Goal: Task Accomplishment & Management: Complete application form

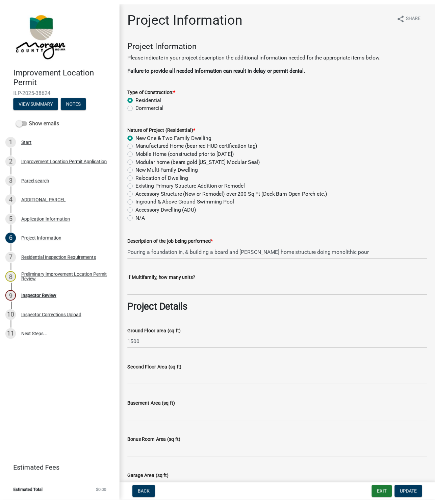
scroll to position [1533, 0]
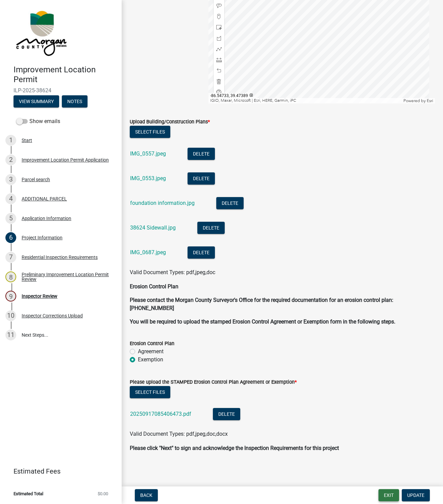
click at [389, 495] on button "Exit" at bounding box center [389, 495] width 21 height 12
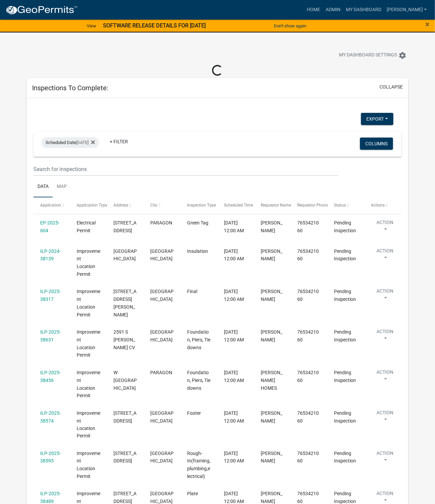
select select "1: 25"
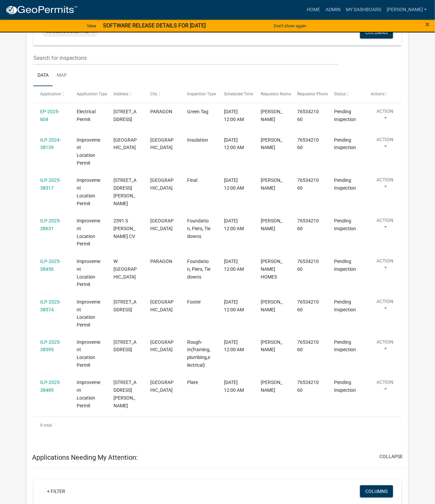
scroll to position [101, 0]
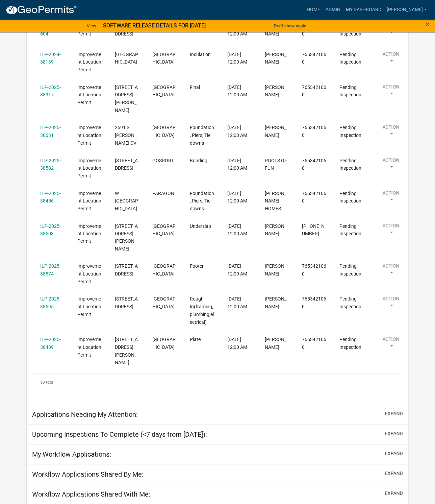
scroll to position [203, 0]
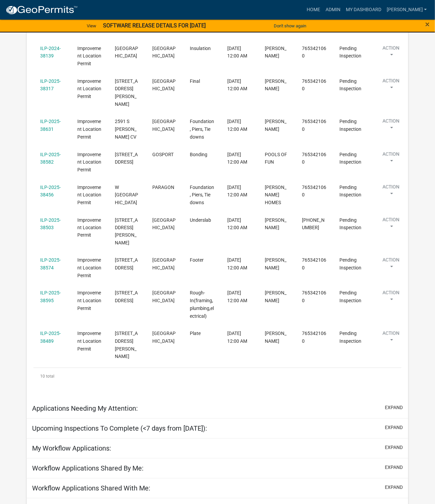
select select "1: 25"
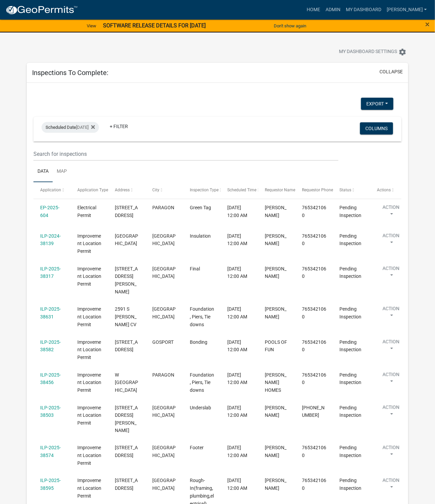
scroll to position [0, 0]
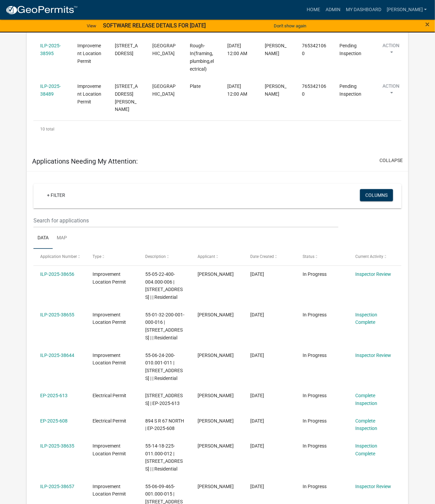
scroll to position [456, 0]
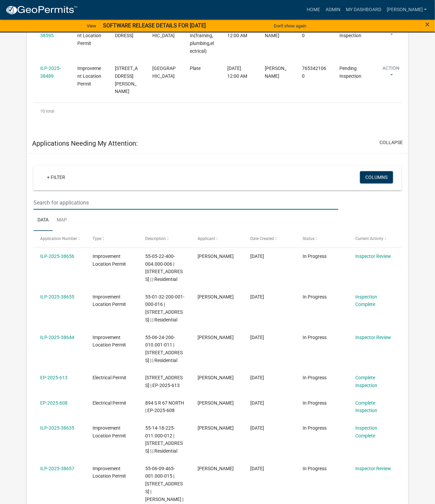
click at [99, 196] on input "text" at bounding box center [185, 203] width 305 height 14
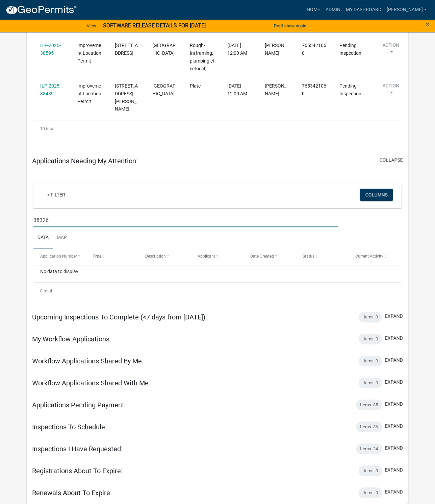
scroll to position [429, 0]
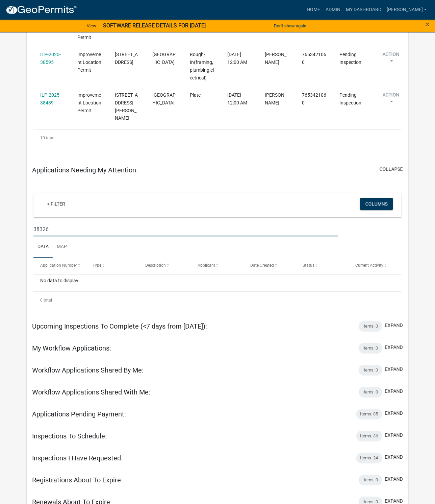
type input "38326"
click at [343, 9] on link "Admin" at bounding box center [333, 9] width 20 height 13
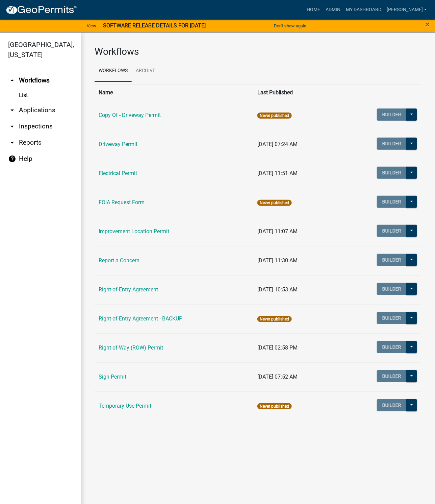
click at [129, 233] on link "Improvement Location Permit" at bounding box center [134, 231] width 71 height 6
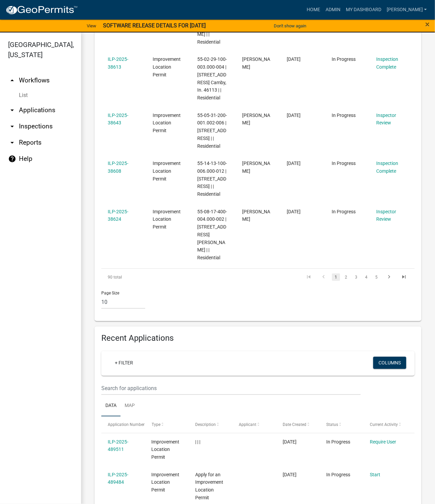
scroll to position [710, 0]
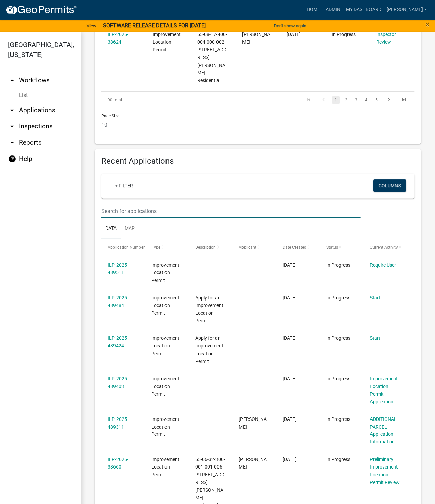
click at [147, 211] on input "text" at bounding box center [231, 211] width 260 height 14
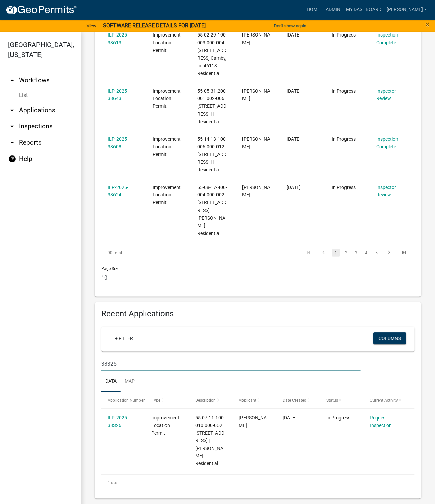
scroll to position [549, 0]
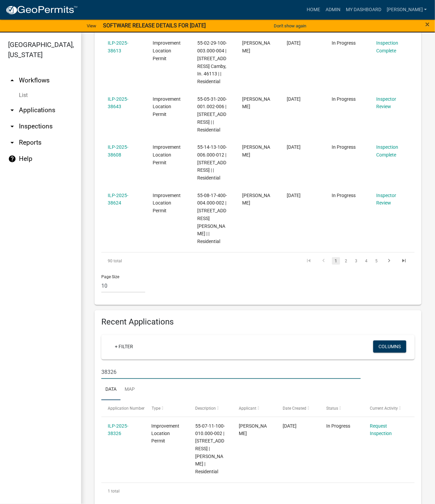
click at [116, 429] on div "ILP-2025-38326" at bounding box center [123, 430] width 31 height 16
drag, startPoint x: 126, startPoint y: 372, endPoint x: 109, endPoint y: 374, distance: 17.7
click at [109, 374] on input "38326" at bounding box center [231, 372] width 260 height 14
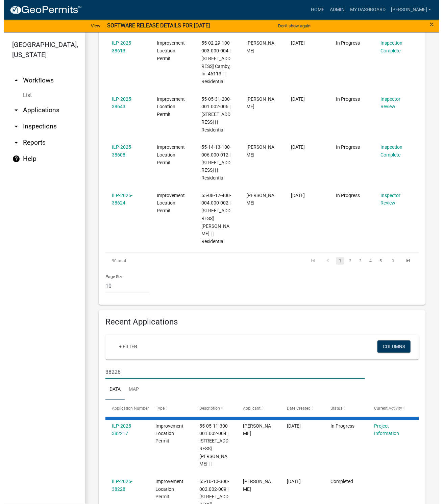
scroll to position [541, 0]
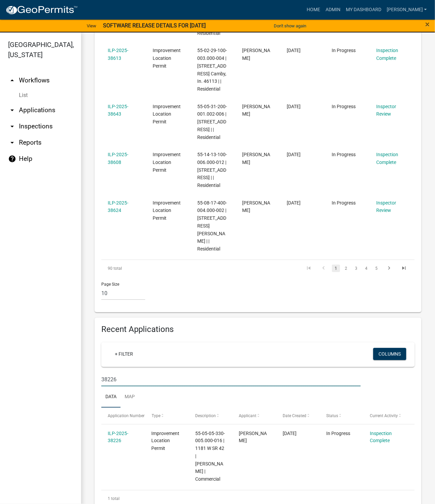
type input "38226"
click at [117, 437] on link "ILP-2025-38226" at bounding box center [118, 437] width 21 height 13
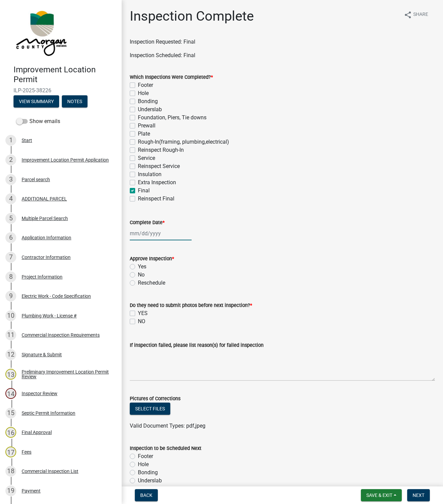
click at [140, 233] on div at bounding box center [161, 233] width 62 height 14
select select "10"
select select "2025"
click at [144, 278] on div "7" at bounding box center [147, 280] width 11 height 11
type input "[DATE]"
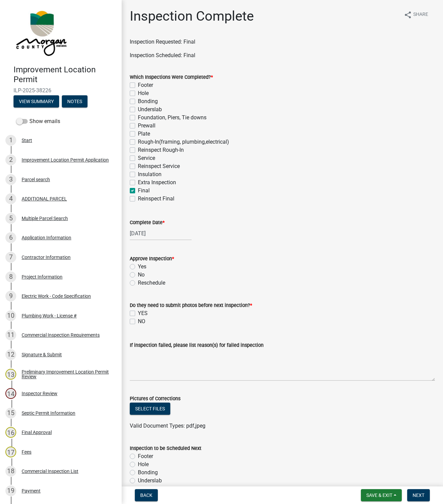
click at [138, 269] on label "Yes" at bounding box center [142, 267] width 8 height 8
click at [138, 267] on input "Yes" at bounding box center [140, 265] width 4 height 4
radio input "true"
click at [138, 321] on label "NO" at bounding box center [141, 321] width 7 height 8
click at [138, 321] on input "NO" at bounding box center [140, 319] width 4 height 4
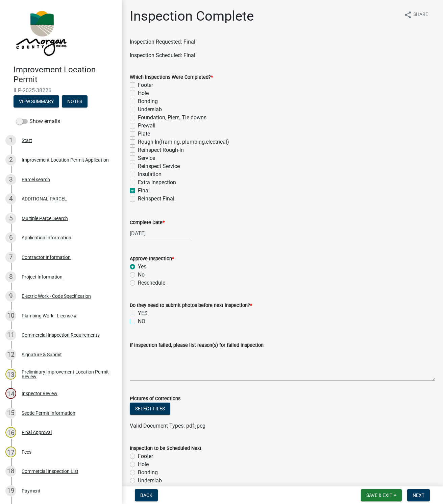
checkbox input "true"
checkbox input "false"
checkbox input "true"
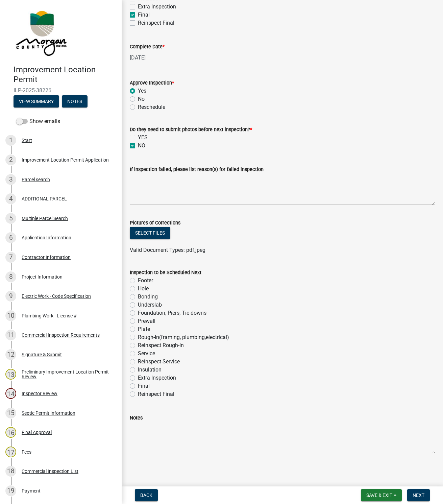
scroll to position [177, 0]
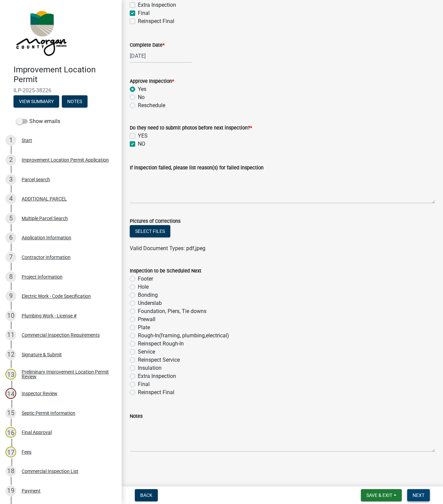
click at [418, 495] on span "Next" at bounding box center [419, 494] width 12 height 5
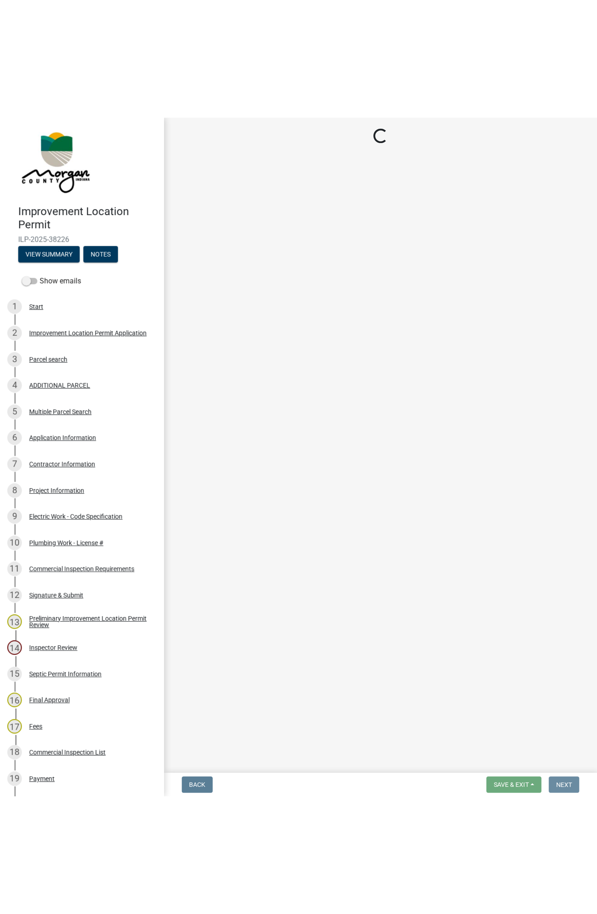
scroll to position [0, 0]
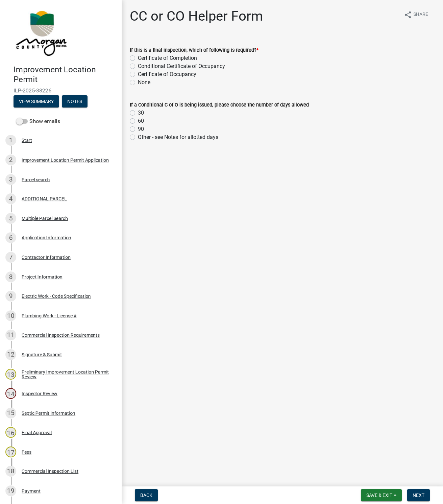
click at [138, 65] on label "Conditional Certificate of Occupancy" at bounding box center [181, 66] width 87 height 8
click at [138, 65] on input "Conditional Certificate of Occupancy" at bounding box center [140, 64] width 4 height 4
radio input "true"
click at [421, 496] on span "Next" at bounding box center [419, 494] width 12 height 5
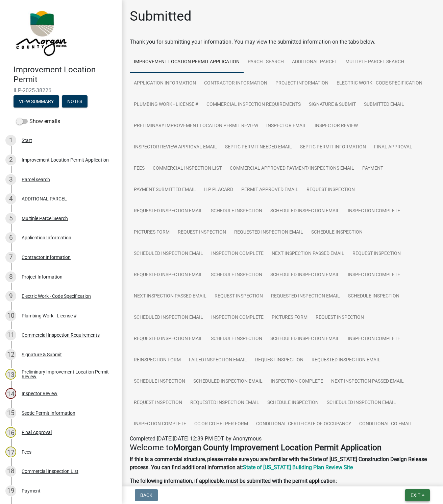
click at [415, 492] on span "Exit" at bounding box center [416, 494] width 10 height 5
click at [392, 477] on button "Save & Exit" at bounding box center [403, 478] width 54 height 16
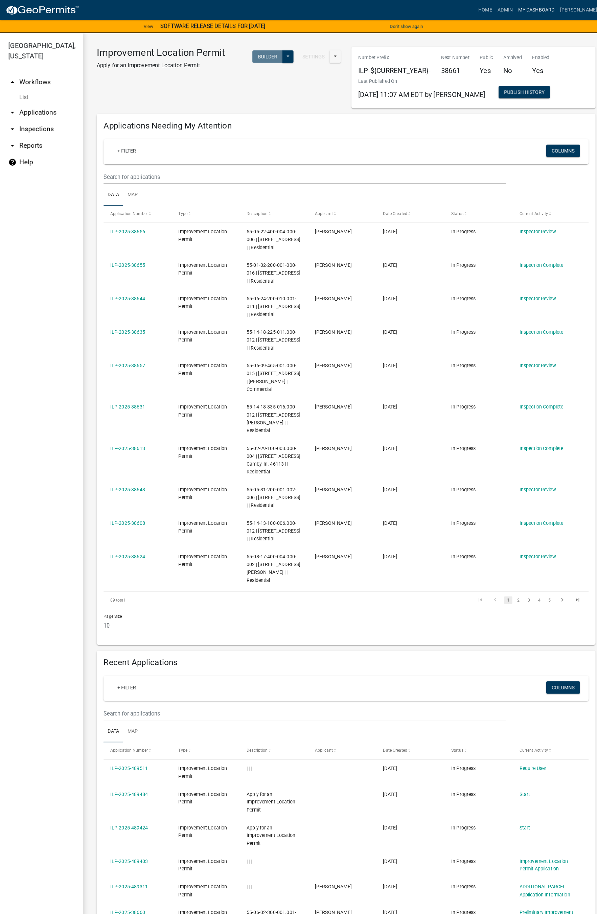
click at [443, 9] on link "My Dashboard" at bounding box center [525, 9] width 41 height 13
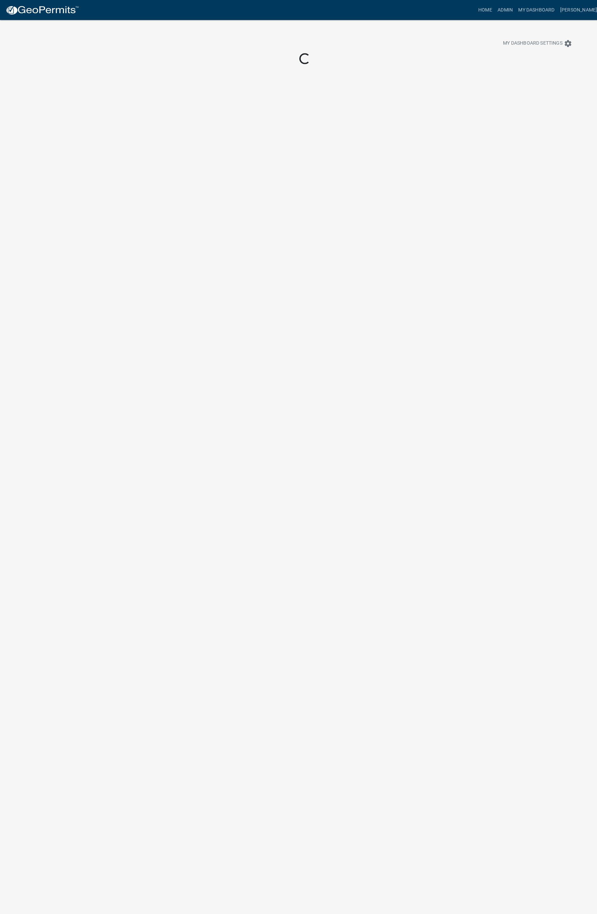
click at [443, 364] on body "Internet Explorer does NOT work with GeoPermits. Get a new browser for more sec…" at bounding box center [298, 477] width 597 height 914
click at [5, 351] on body "Internet Explorer does NOT work with GeoPermits. Get a new browser for more sec…" at bounding box center [298, 477] width 597 height 914
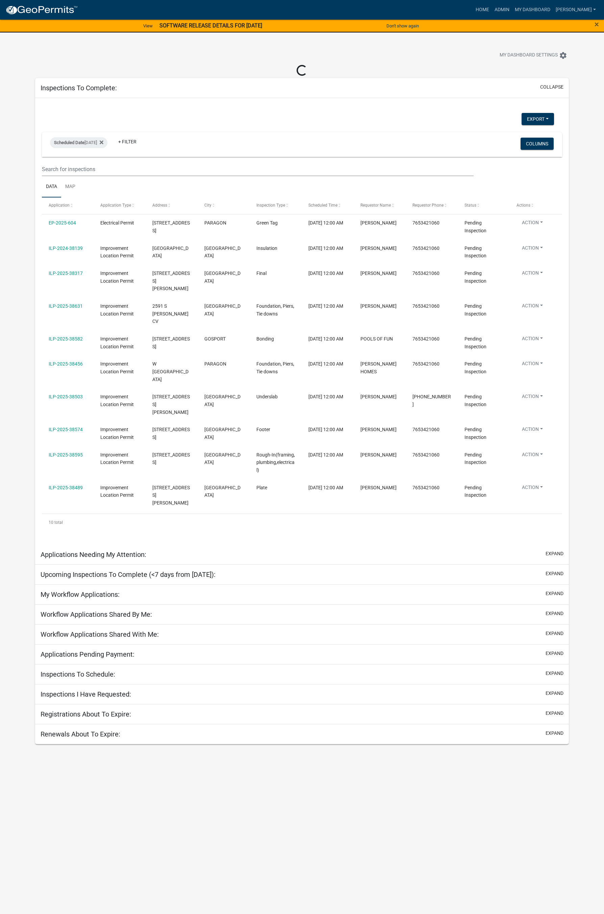
select select "1: 25"
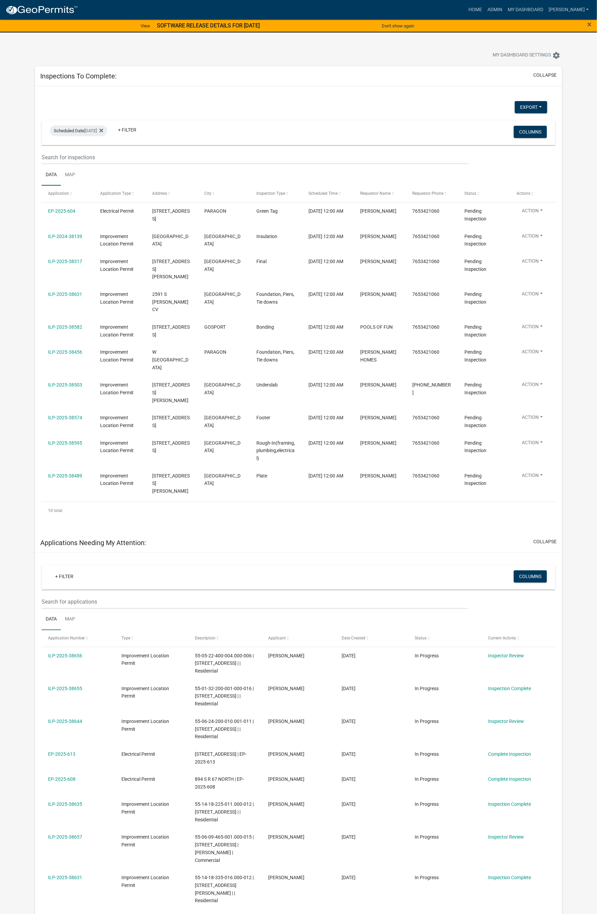
click at [70, 235] on link "ILP-2024-38139" at bounding box center [65, 236] width 34 height 5
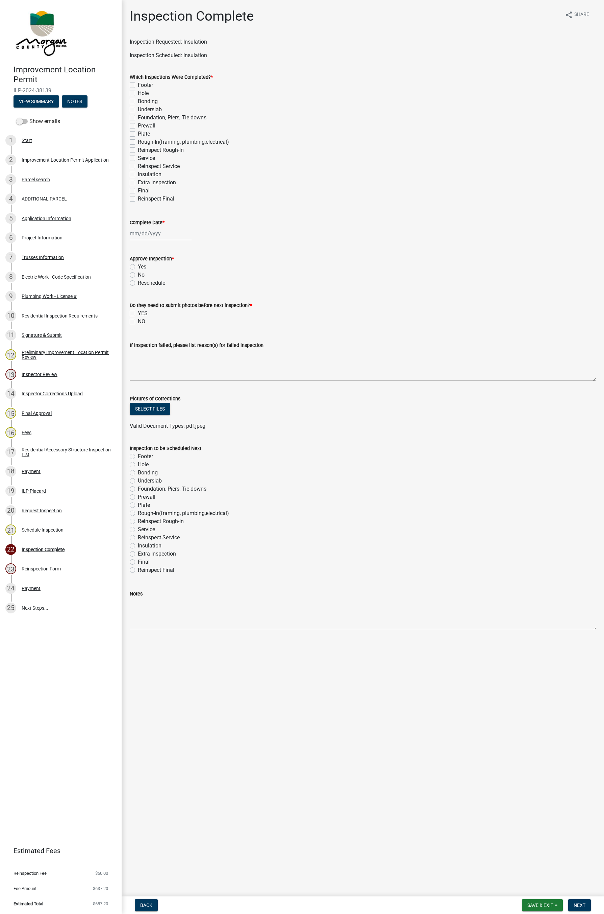
click at [138, 174] on label "Insulation" at bounding box center [150, 174] width 24 height 8
click at [138, 174] on input "Insulation" at bounding box center [140, 172] width 4 height 4
checkbox input "true"
checkbox input "false"
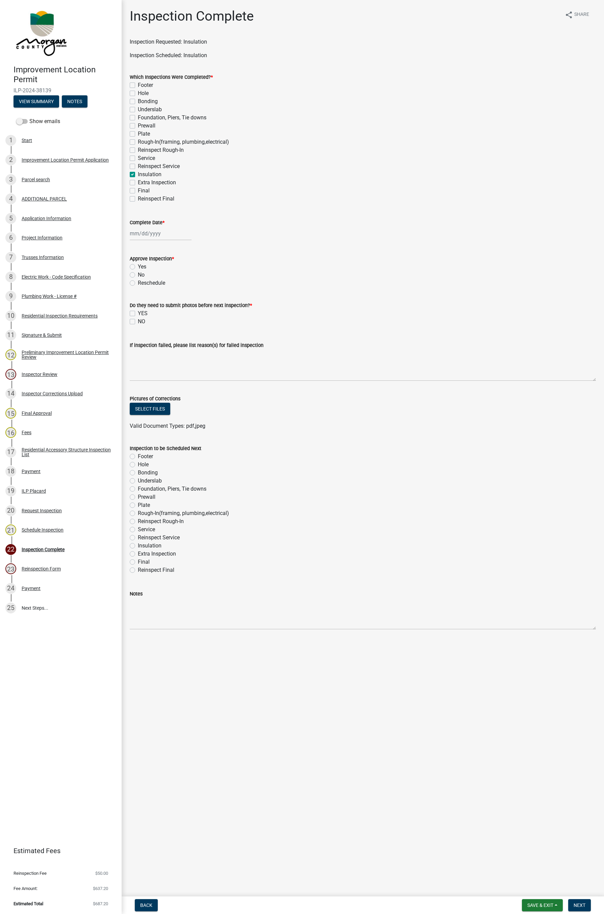
checkbox input "false"
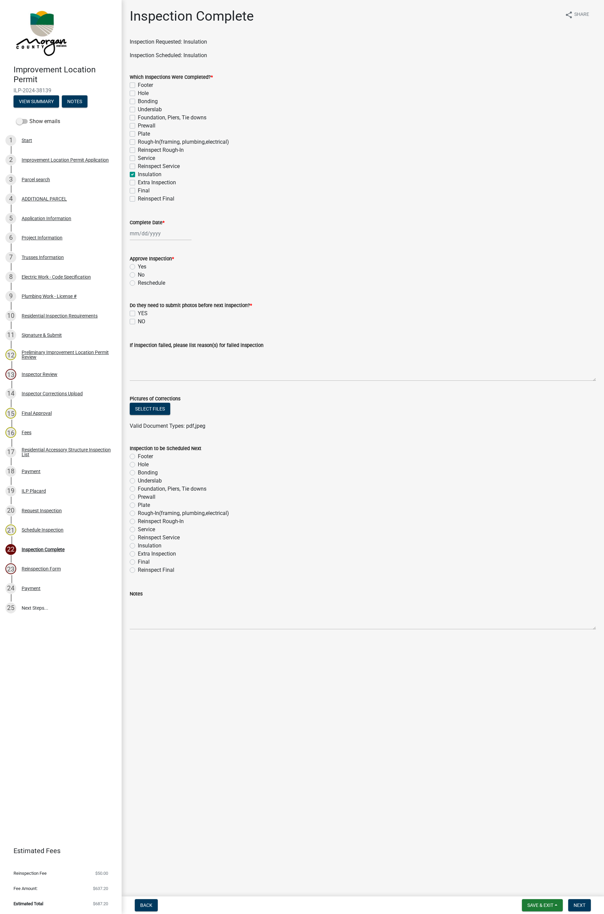
checkbox input "false"
checkbox input "true"
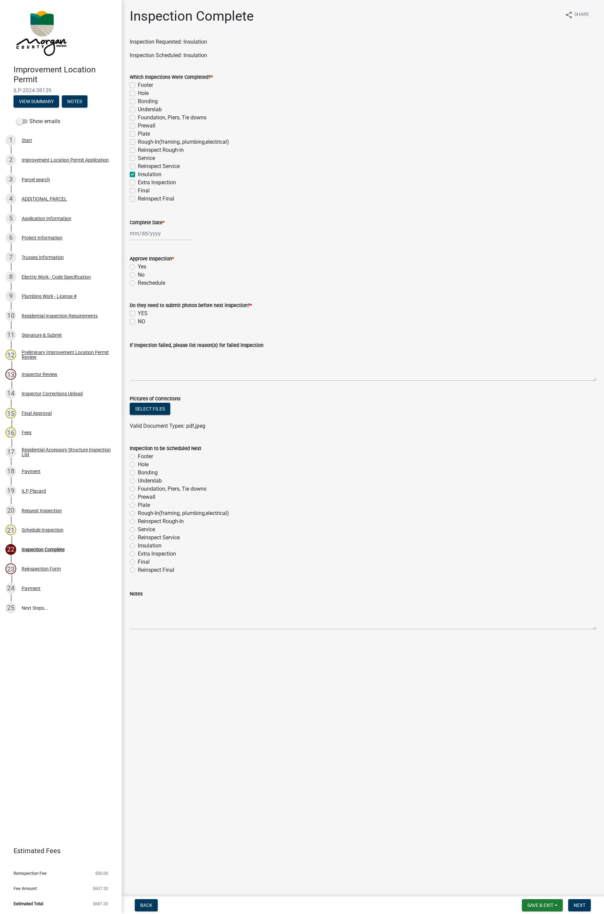
checkbox input "false"
click at [146, 236] on div at bounding box center [161, 233] width 62 height 14
select select "10"
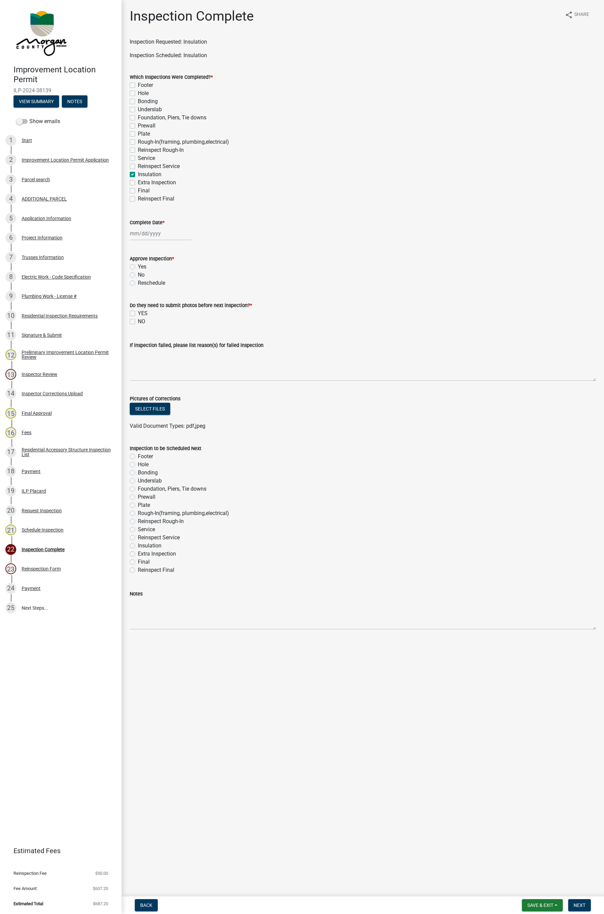
select select "2025"
click at [158, 269] on div "1" at bounding box center [158, 269] width 11 height 11
type input "10/01/2025"
click at [147, 231] on div "10/01/2025" at bounding box center [161, 233] width 62 height 14
select select "10"
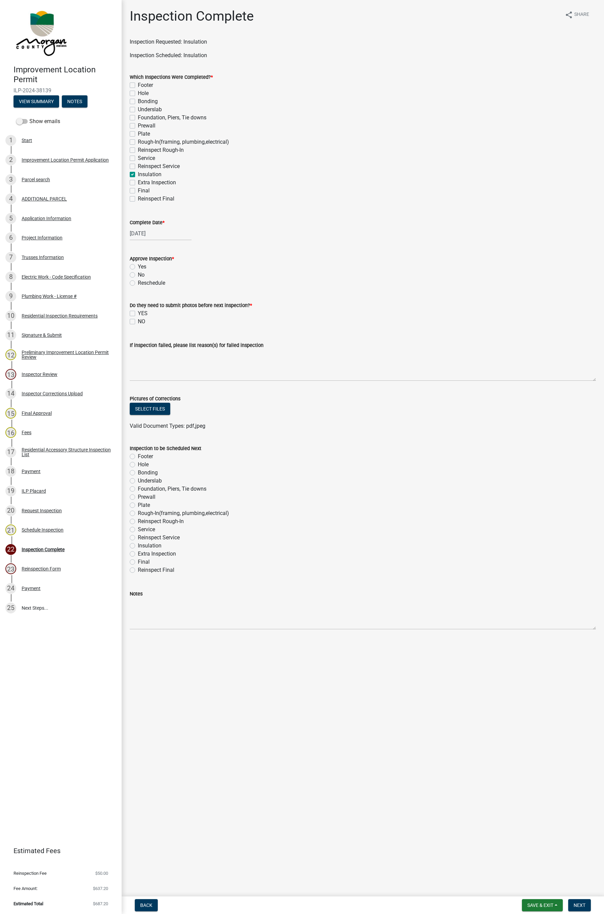
select select "2025"
click at [169, 280] on div "9" at bounding box center [169, 280] width 11 height 11
type input "10/09/2025"
click at [151, 236] on div "10/09/2025" at bounding box center [161, 233] width 62 height 14
select select "10"
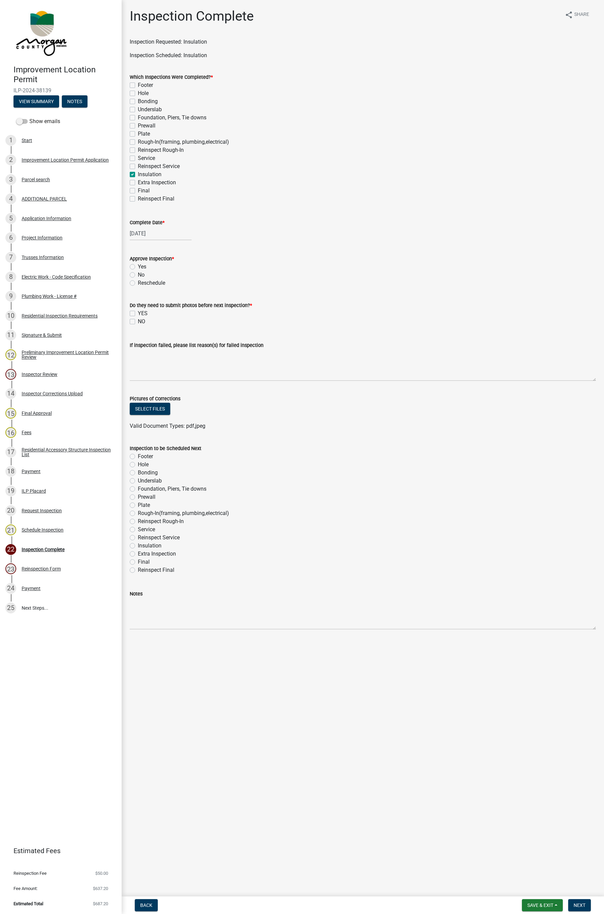
select select "2025"
click at [161, 282] on div "8" at bounding box center [158, 280] width 11 height 11
type input "10/08/2025"
click at [138, 321] on label "NO" at bounding box center [141, 321] width 7 height 8
click at [138, 321] on input "NO" at bounding box center [140, 319] width 4 height 4
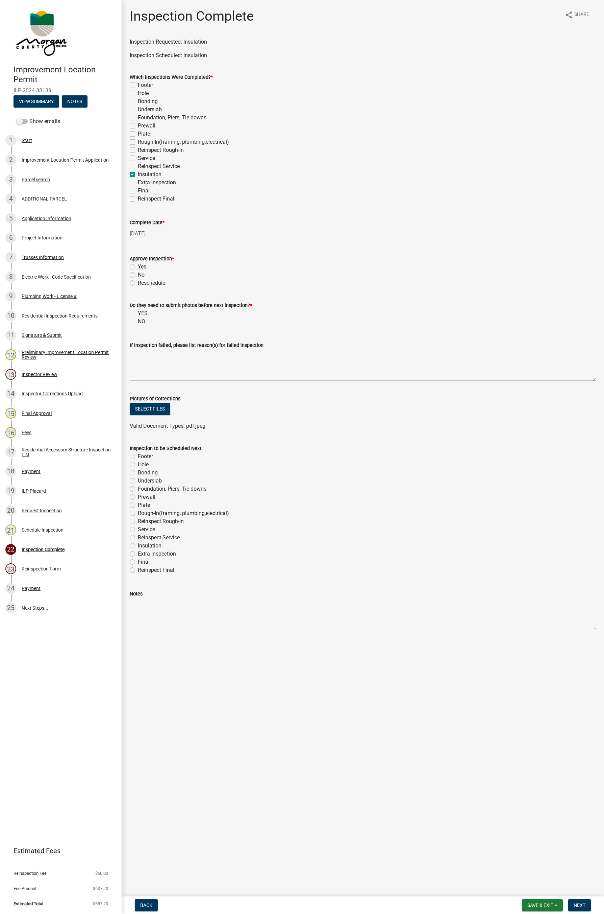
checkbox input "true"
checkbox input "false"
checkbox input "true"
click at [138, 267] on label "Yes" at bounding box center [142, 267] width 8 height 8
click at [138, 267] on input "Yes" at bounding box center [140, 265] width 4 height 4
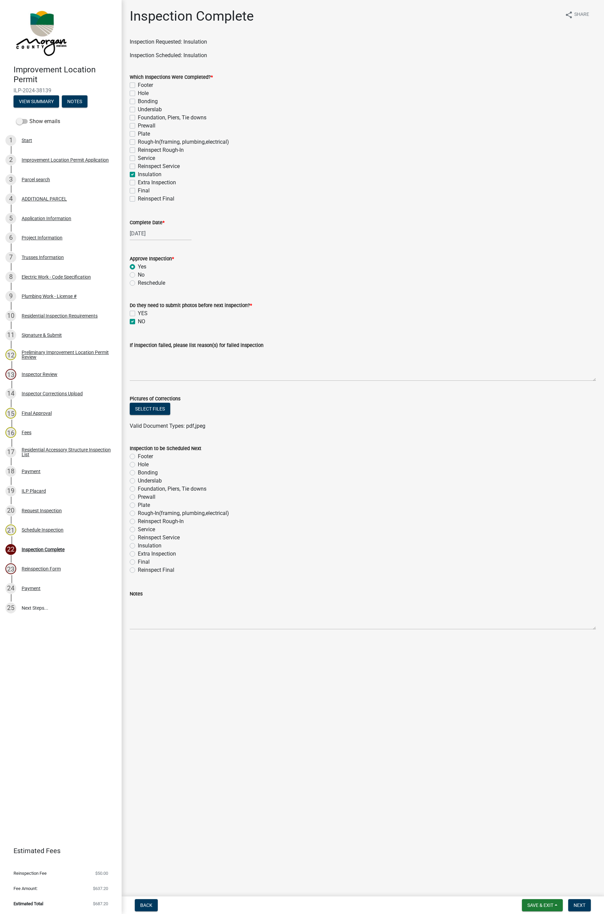
radio input "true"
click at [138, 562] on label "Final" at bounding box center [144, 562] width 12 height 8
click at [138, 562] on input "Final" at bounding box center [140, 560] width 4 height 4
radio input "true"
click at [574, 905] on span "Next" at bounding box center [580, 904] width 12 height 5
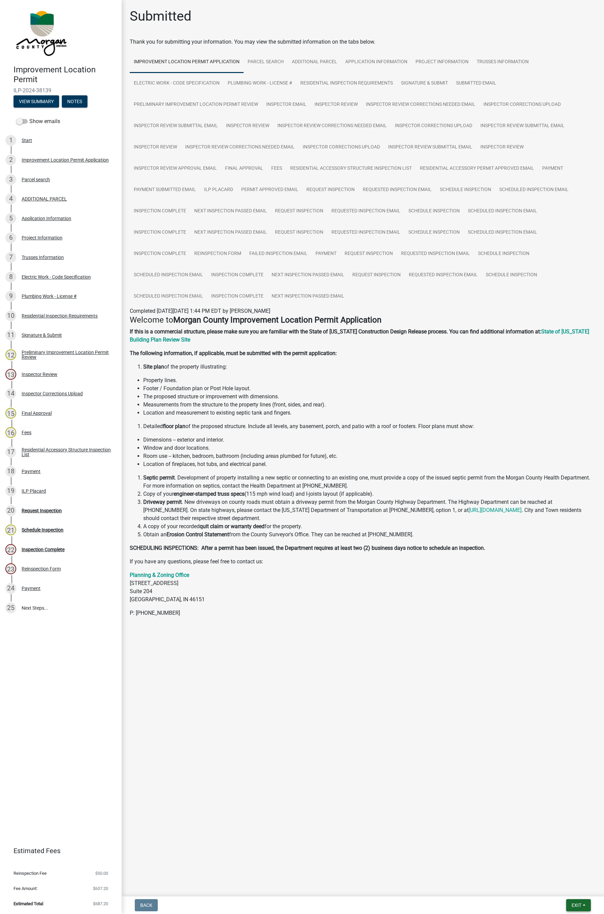
click at [574, 905] on span "Exit" at bounding box center [577, 904] width 10 height 5
click at [556, 887] on button "Save & Exit" at bounding box center [564, 888] width 54 height 16
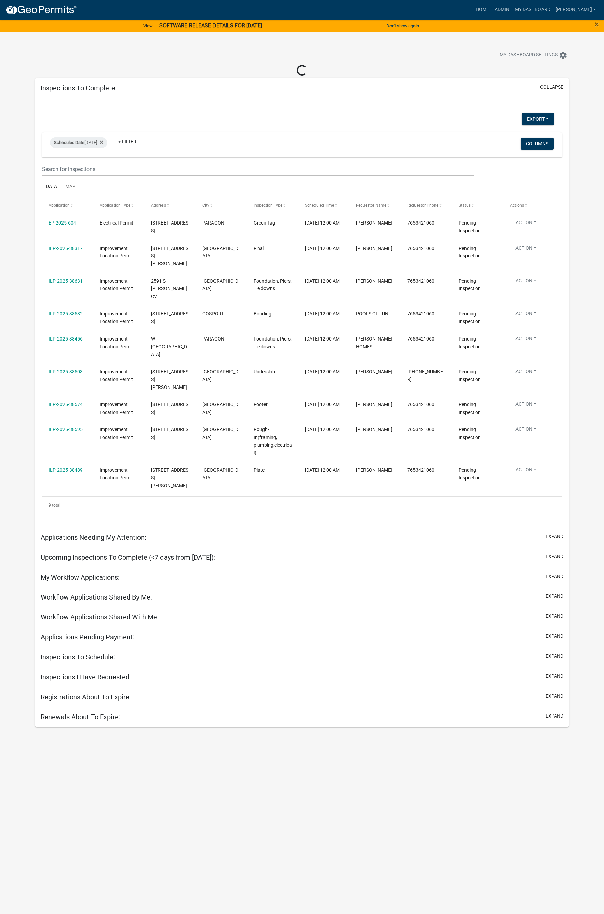
select select "1: 25"
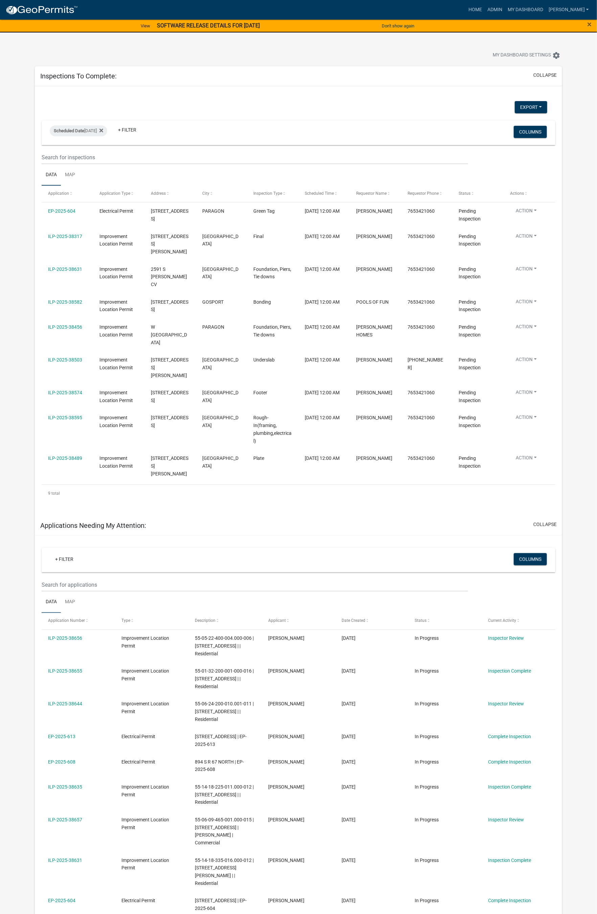
click at [67, 266] on link "ILP-2025-38631" at bounding box center [65, 268] width 34 height 5
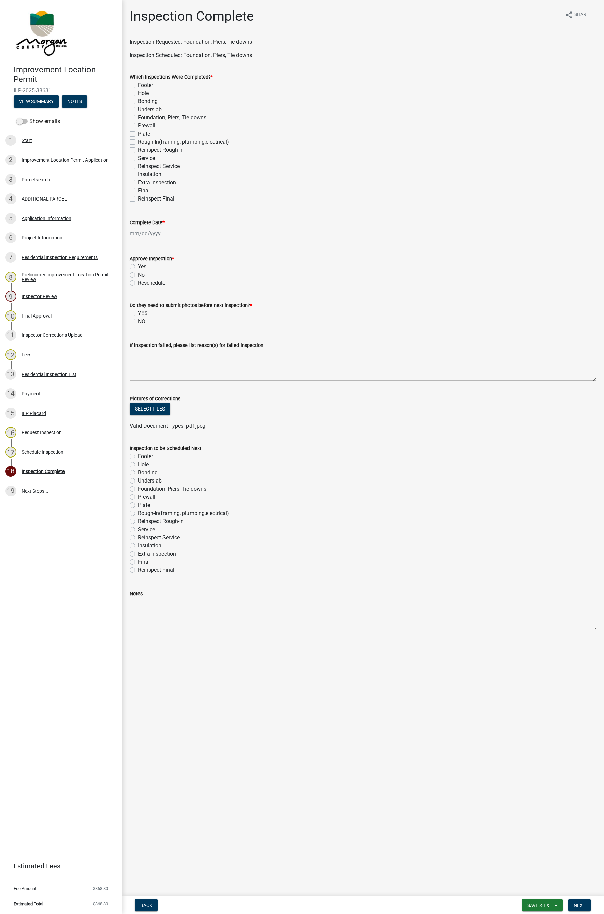
click at [138, 118] on label "Foundation, Piers, Tie downs" at bounding box center [172, 118] width 69 height 8
click at [138, 118] on input "Foundation, Piers, Tie downs" at bounding box center [140, 116] width 4 height 4
checkbox input "true"
checkbox input "false"
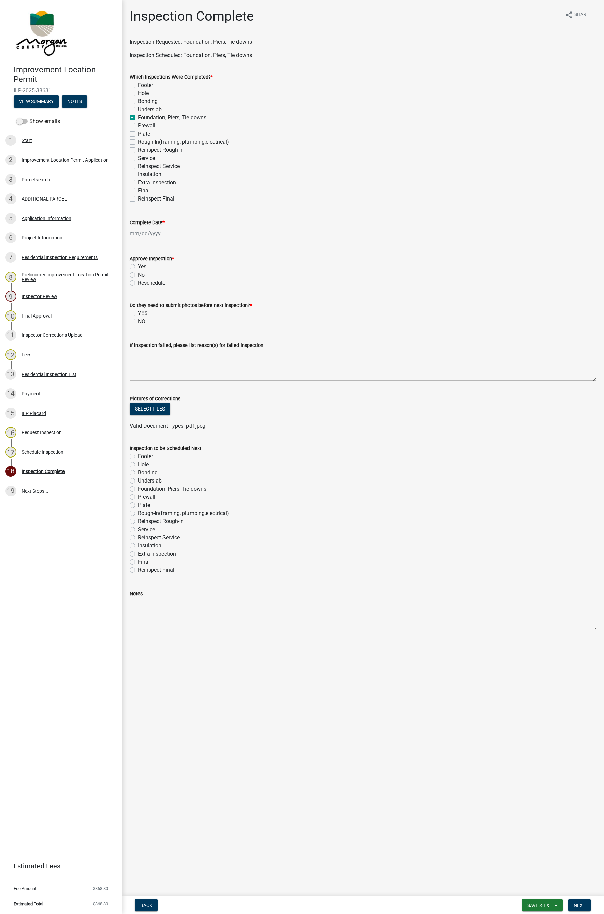
checkbox input "false"
checkbox input "true"
checkbox input "false"
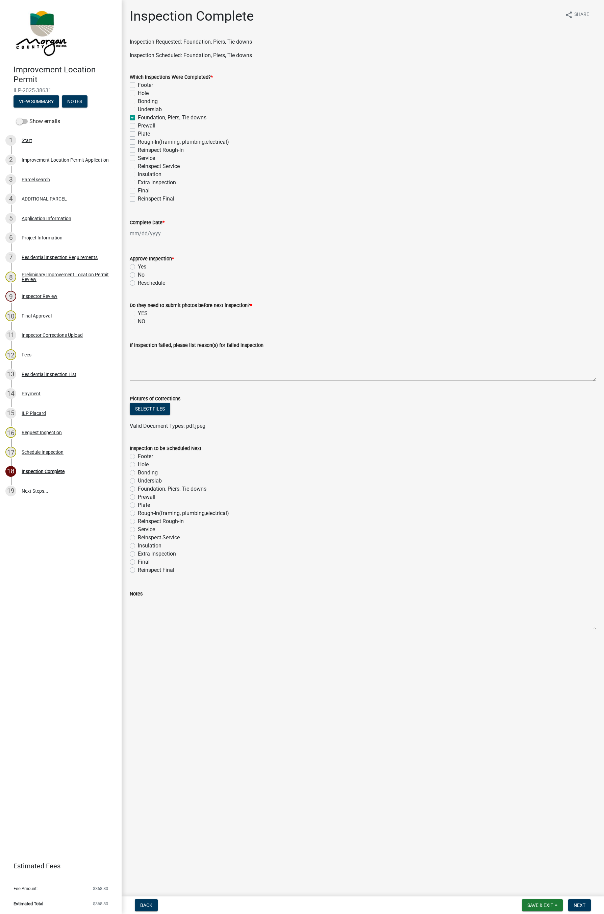
checkbox input "false"
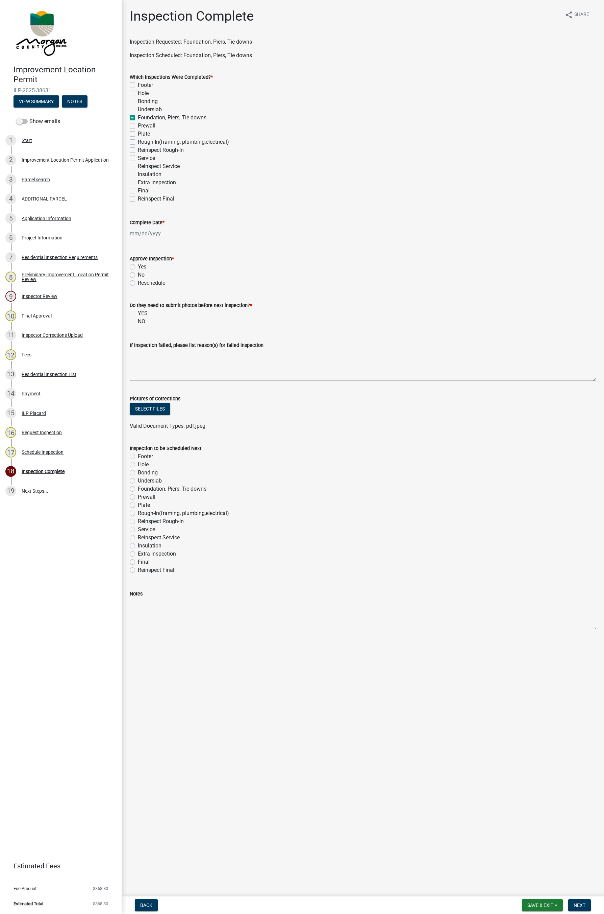
checkbox input "false"
click at [150, 236] on div at bounding box center [161, 233] width 62 height 14
select select "10"
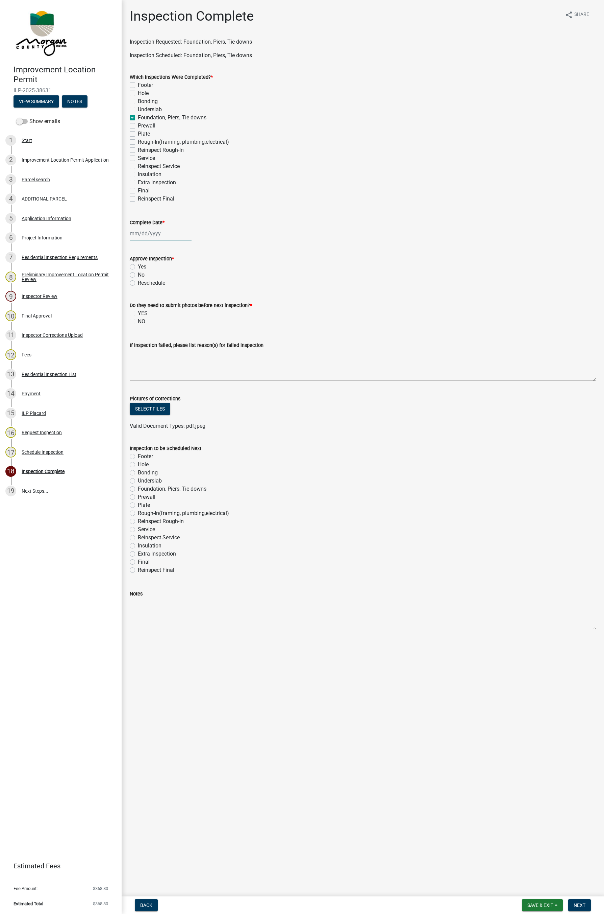
select select "2025"
click at [158, 280] on div "8" at bounding box center [158, 280] width 11 height 11
type input "10/08/2025"
click at [138, 267] on label "Yes" at bounding box center [142, 267] width 8 height 8
click at [138, 267] on input "Yes" at bounding box center [140, 265] width 4 height 4
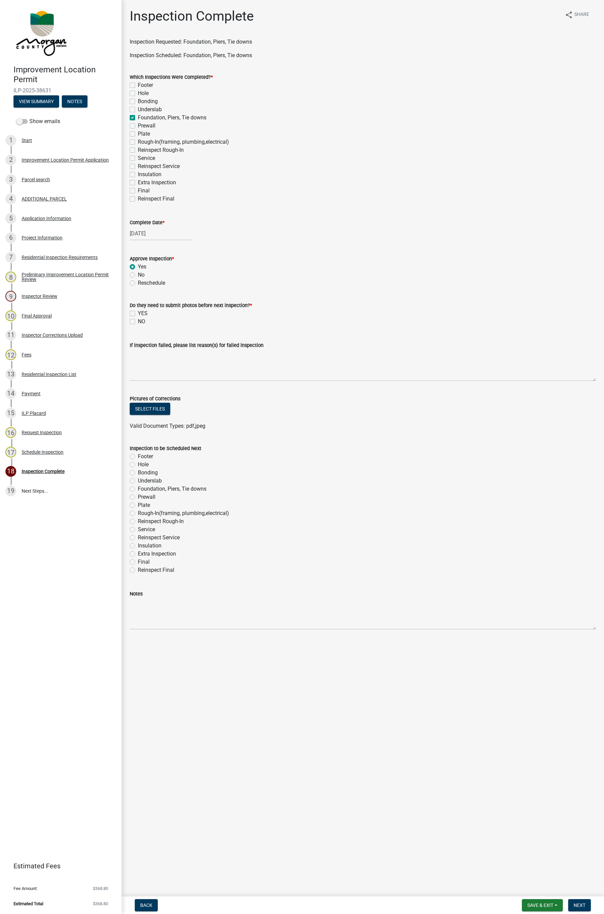
radio input "true"
click at [138, 323] on label "NO" at bounding box center [141, 321] width 7 height 8
click at [138, 322] on input "NO" at bounding box center [140, 319] width 4 height 4
checkbox input "true"
checkbox input "false"
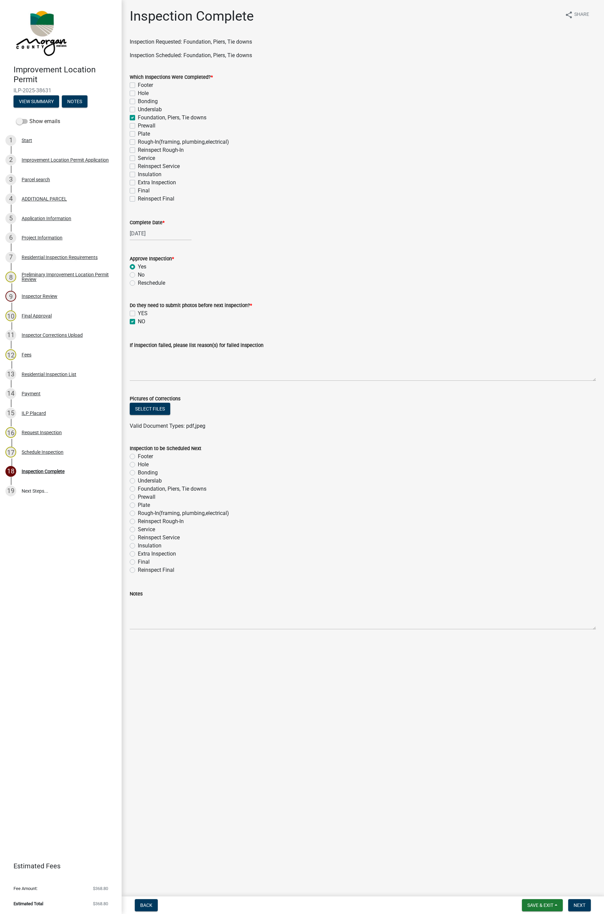
checkbox input "true"
click at [138, 513] on label "Rough-In(framing, plumbing,electrical)" at bounding box center [183, 513] width 91 height 8
click at [138, 513] on input "Rough-In(framing, plumbing,electrical)" at bounding box center [140, 511] width 4 height 4
radio input "true"
click at [578, 905] on span "Next" at bounding box center [580, 904] width 12 height 5
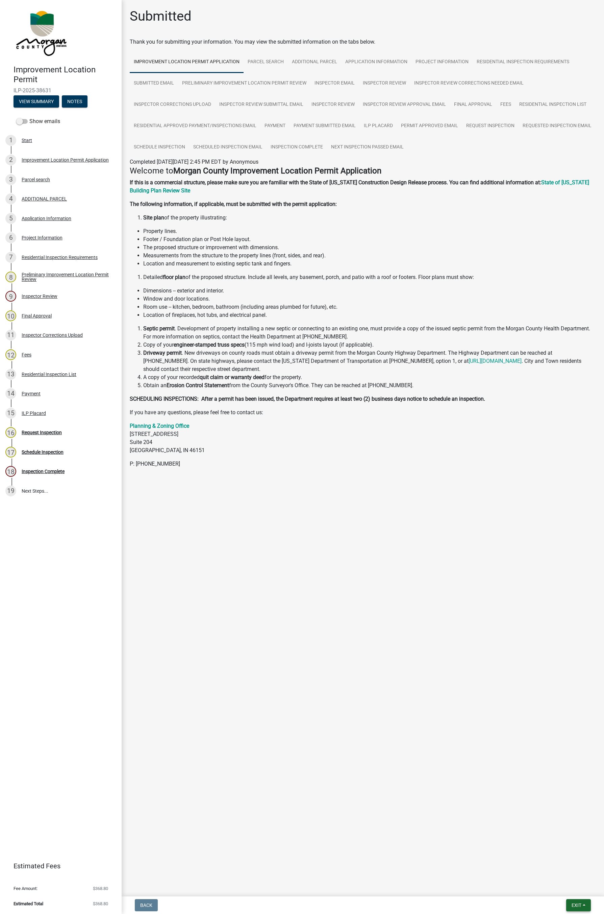
click at [577, 904] on span "Exit" at bounding box center [577, 904] width 10 height 5
click at [555, 887] on button "Save & Exit" at bounding box center [564, 888] width 54 height 16
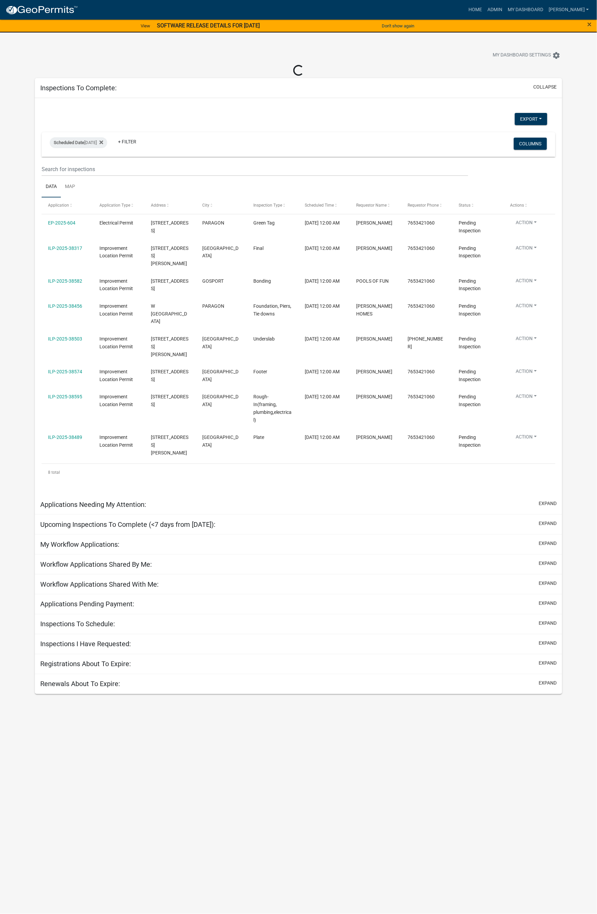
select select "1: 25"
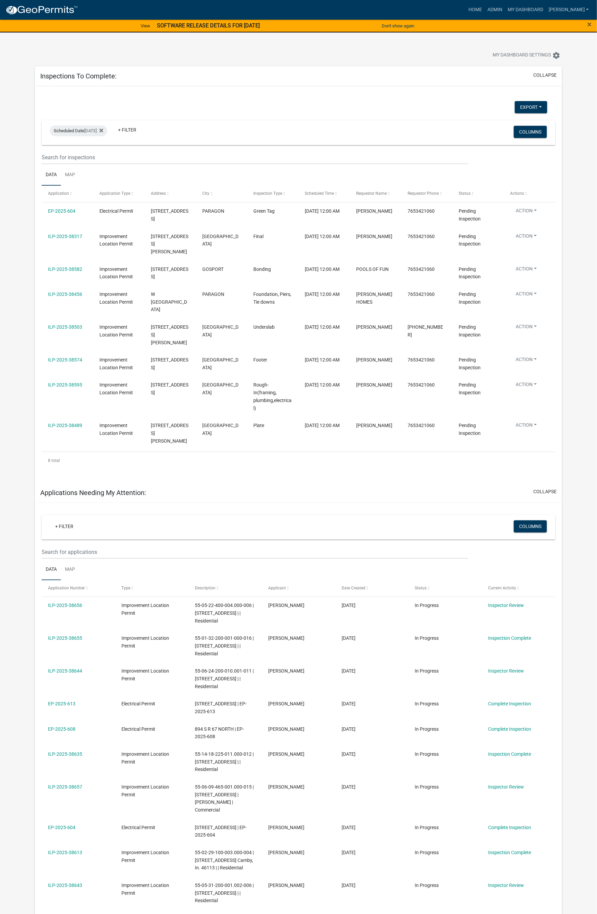
click at [73, 382] on link "ILP-2025-38595" at bounding box center [65, 384] width 34 height 5
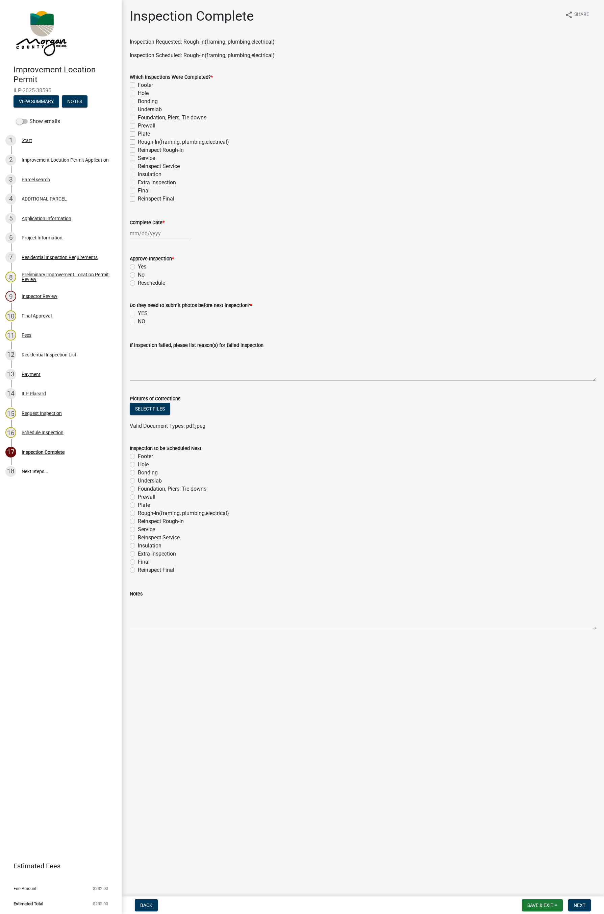
click at [138, 142] on label "Rough-In(framing, plumbing,electrical)" at bounding box center [183, 142] width 91 height 8
click at [138, 142] on input "Rough-In(framing, plumbing,electrical)" at bounding box center [140, 140] width 4 height 4
checkbox input "true"
checkbox input "false"
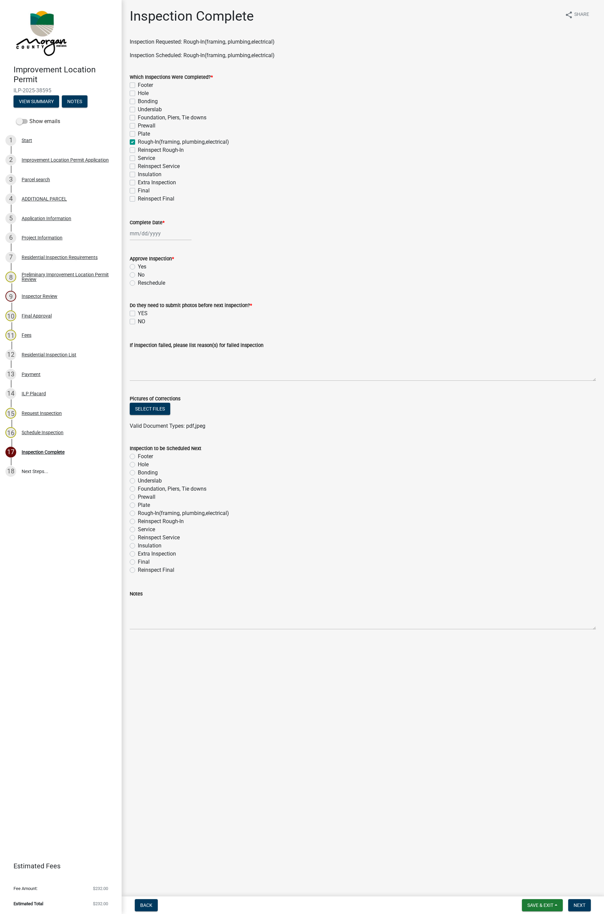
checkbox input "false"
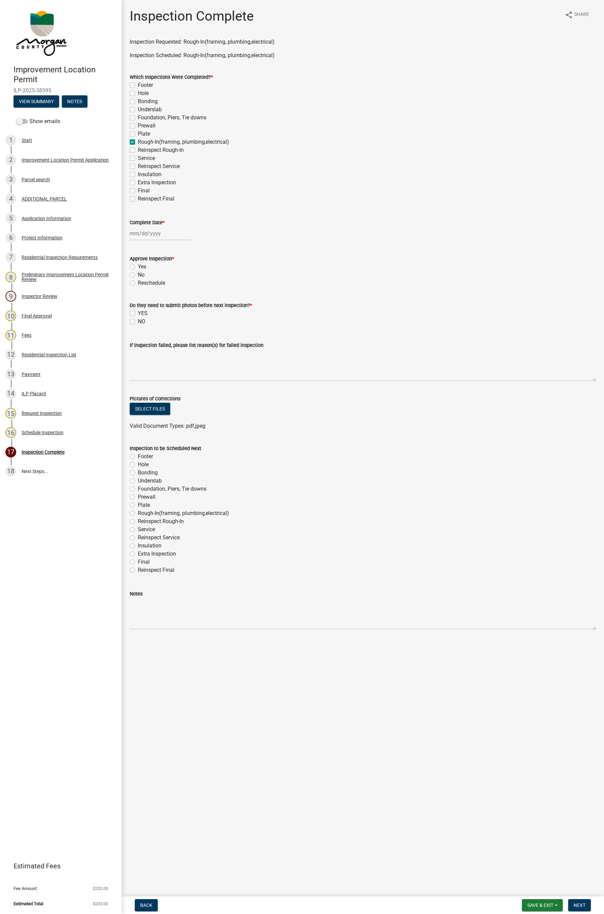
checkbox input "true"
checkbox input "false"
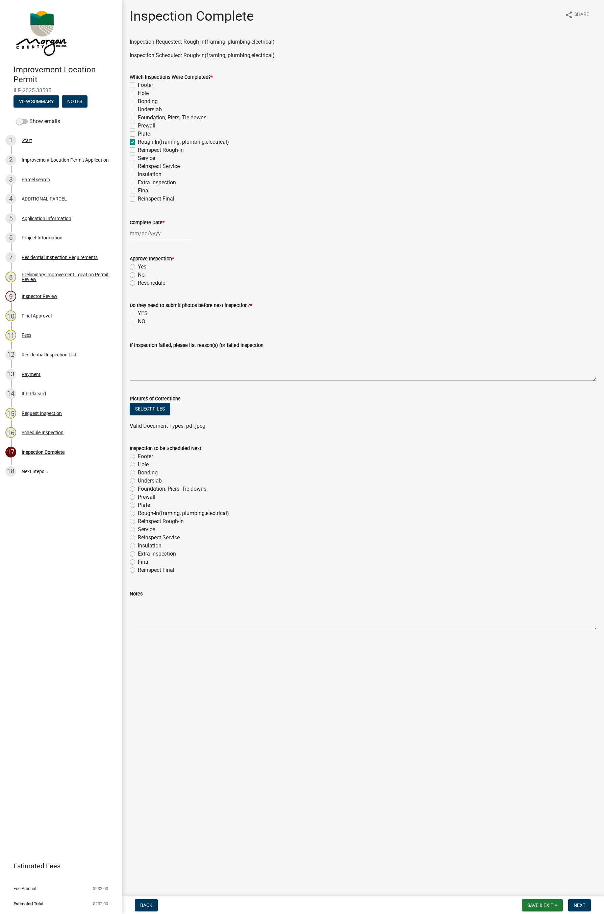
checkbox input "false"
click at [138, 272] on label "No" at bounding box center [141, 275] width 7 height 8
click at [138, 272] on input "No" at bounding box center [140, 273] width 4 height 4
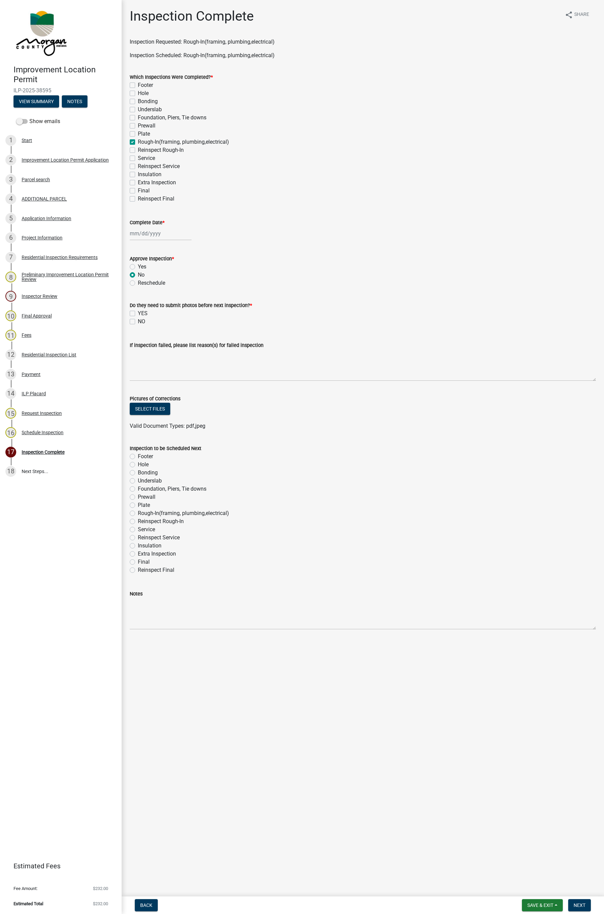
radio input "true"
click at [150, 231] on div at bounding box center [161, 233] width 62 height 14
select select "10"
select select "2025"
click at [158, 280] on div "8" at bounding box center [158, 280] width 11 height 11
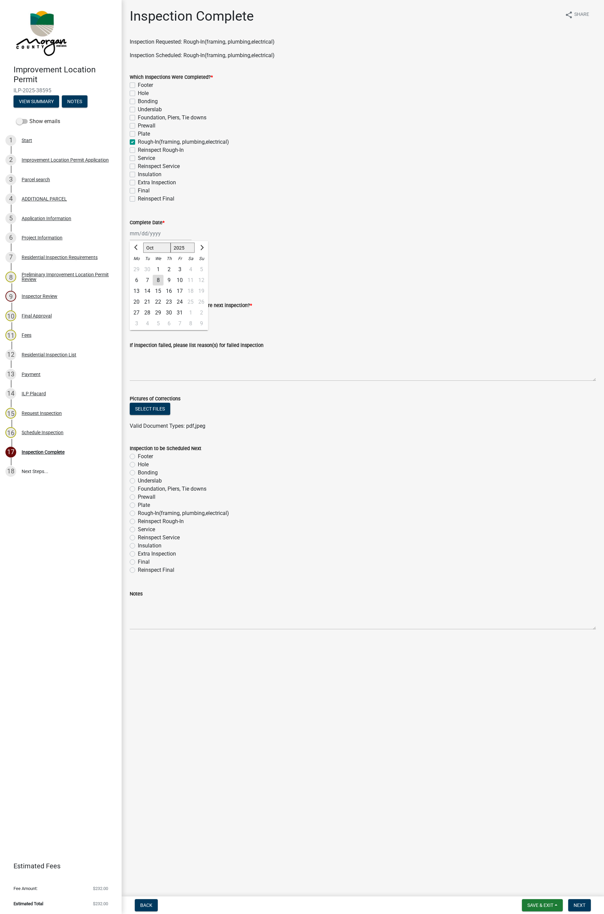
type input "10/08/2025"
click at [138, 321] on label "NO" at bounding box center [141, 321] width 7 height 8
click at [138, 321] on input "NO" at bounding box center [140, 319] width 4 height 4
checkbox input "true"
checkbox input "false"
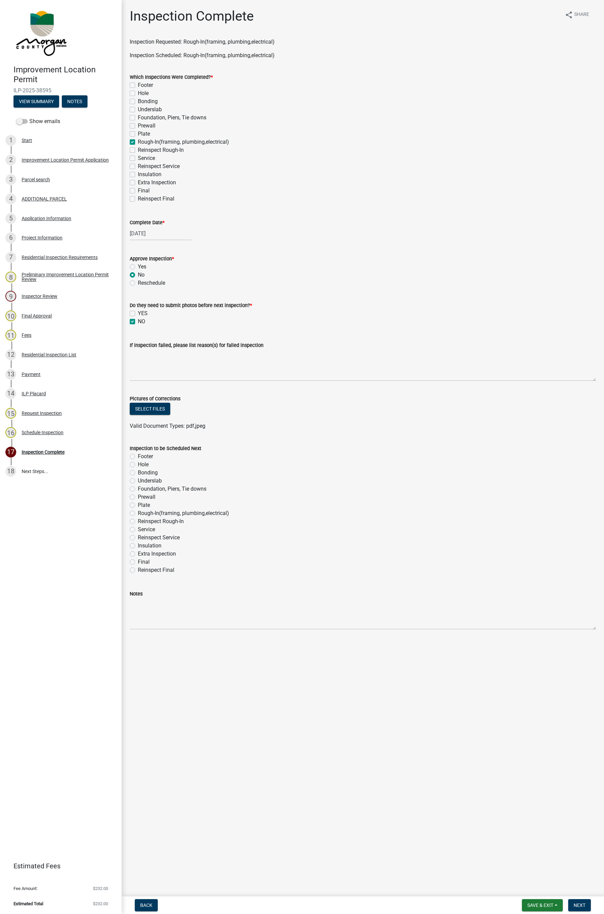
checkbox input "true"
click at [138, 514] on label "Rough-In(framing, plumbing,electrical)" at bounding box center [183, 513] width 91 height 8
click at [138, 513] on input "Rough-In(framing, plumbing,electrical)" at bounding box center [140, 511] width 4 height 4
radio input "true"
click at [138, 513] on label "Rough-In(framing, plumbing,electrical)" at bounding box center [183, 513] width 91 height 8
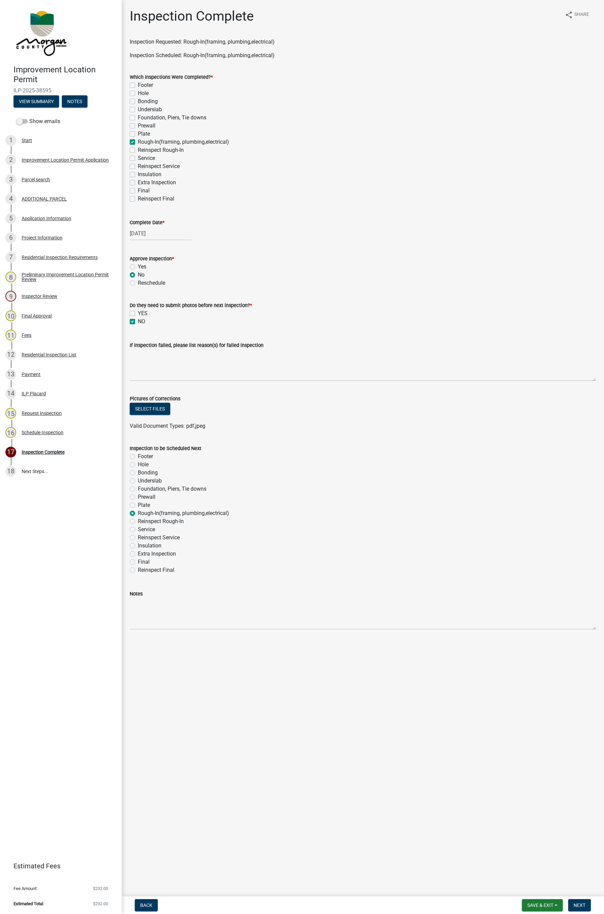
click at [138, 513] on input "Rough-In(framing, plumbing,electrical)" at bounding box center [140, 511] width 4 height 4
click at [138, 513] on label "Rough-In(framing, plumbing,electrical)" at bounding box center [183, 513] width 91 height 8
click at [138, 513] on input "Rough-In(framing, plumbing,electrical)" at bounding box center [140, 511] width 4 height 4
click at [138, 521] on label "Reinspect Rough-In" at bounding box center [161, 521] width 46 height 8
click at [138, 521] on input "Reinspect Rough-In" at bounding box center [140, 519] width 4 height 4
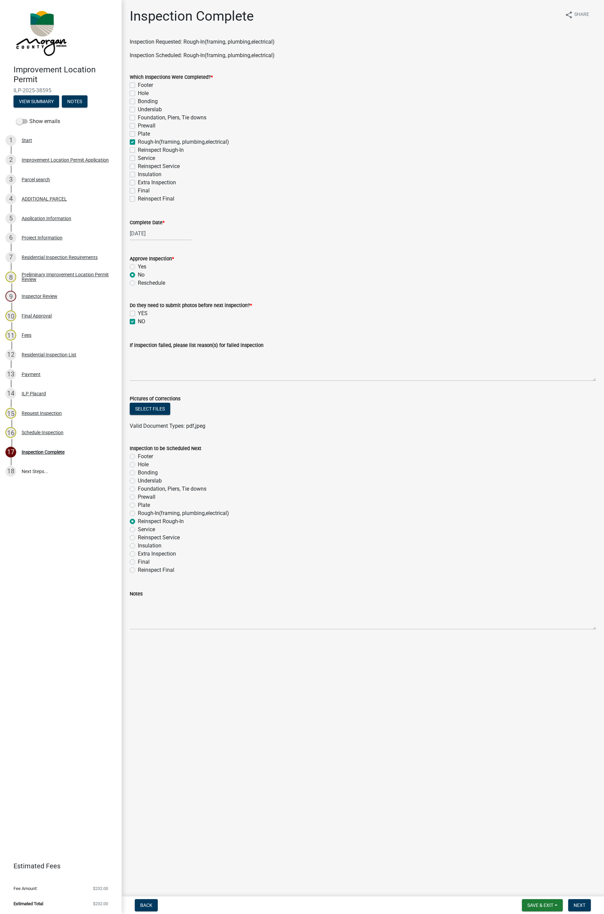
radio input "true"
click at [579, 905] on span "Next" at bounding box center [580, 904] width 12 height 5
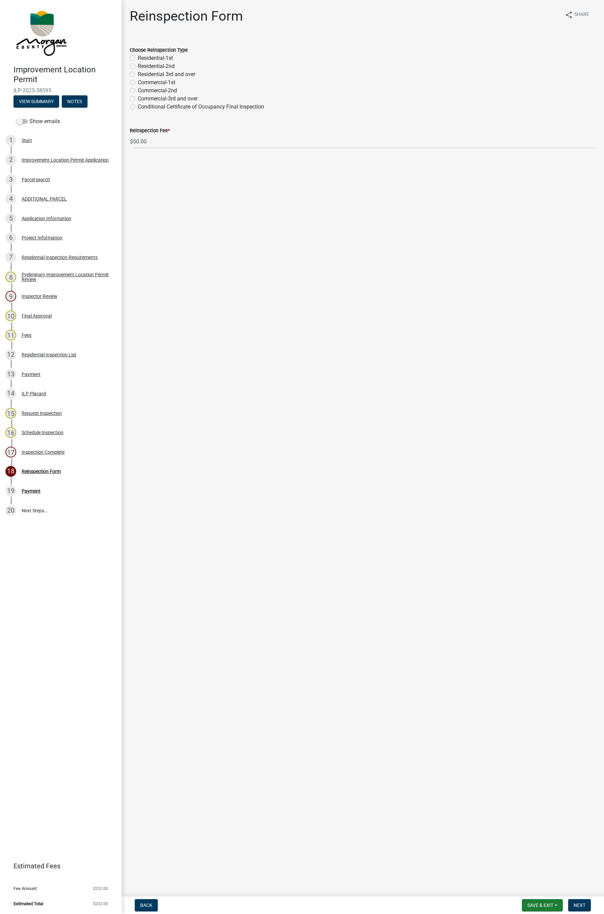
click at [138, 66] on label "Residential-2nd" at bounding box center [156, 66] width 37 height 8
click at [138, 66] on input "Residential-2nd" at bounding box center [140, 64] width 4 height 4
radio input "true"
click at [144, 58] on label "Residential-1st" at bounding box center [155, 58] width 35 height 8
click at [142, 58] on input "Residential-1st" at bounding box center [140, 56] width 4 height 4
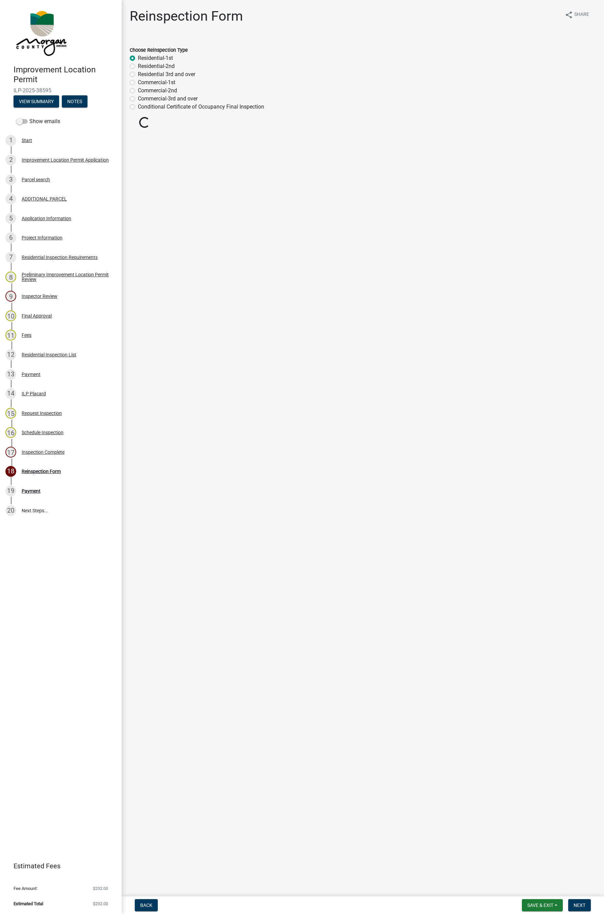
radio input "true"
click at [577, 890] on main "Reinspection Form share Share Choose Reinspection Type Residential-1st Resident…" at bounding box center [363, 446] width 483 height 893
click at [580, 903] on span "Next" at bounding box center [580, 904] width 12 height 5
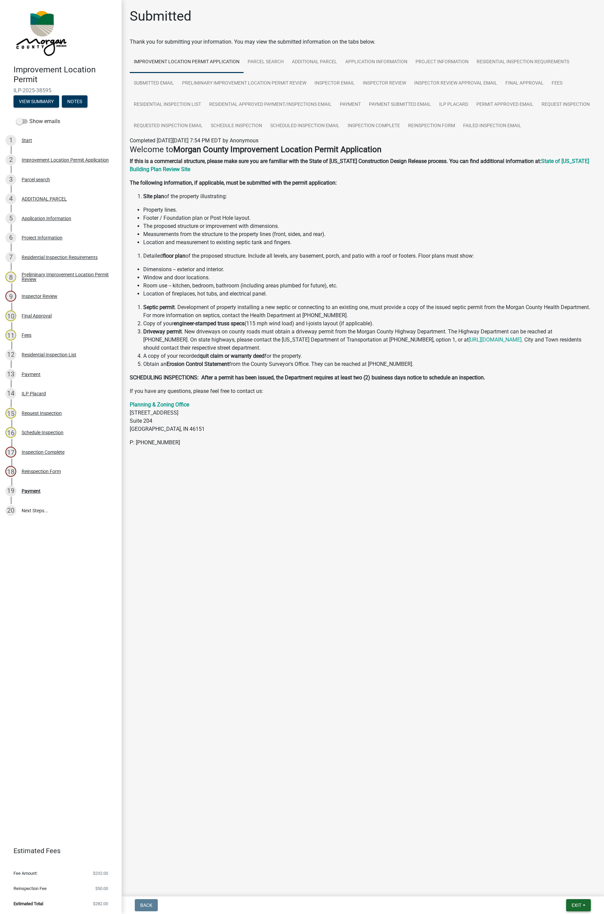
click at [575, 905] on span "Exit" at bounding box center [577, 904] width 10 height 5
click at [551, 887] on button "Save & Exit" at bounding box center [564, 888] width 54 height 16
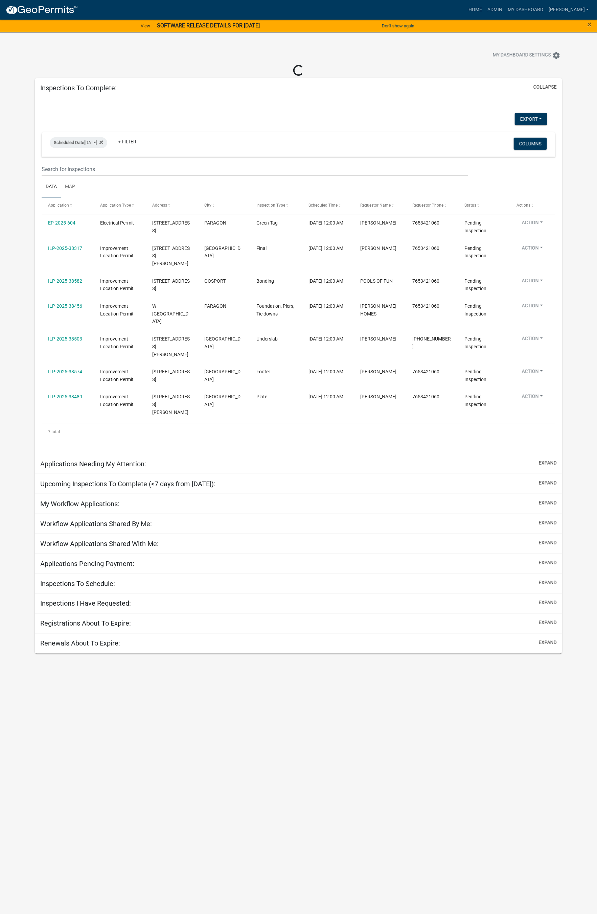
select select "1: 25"
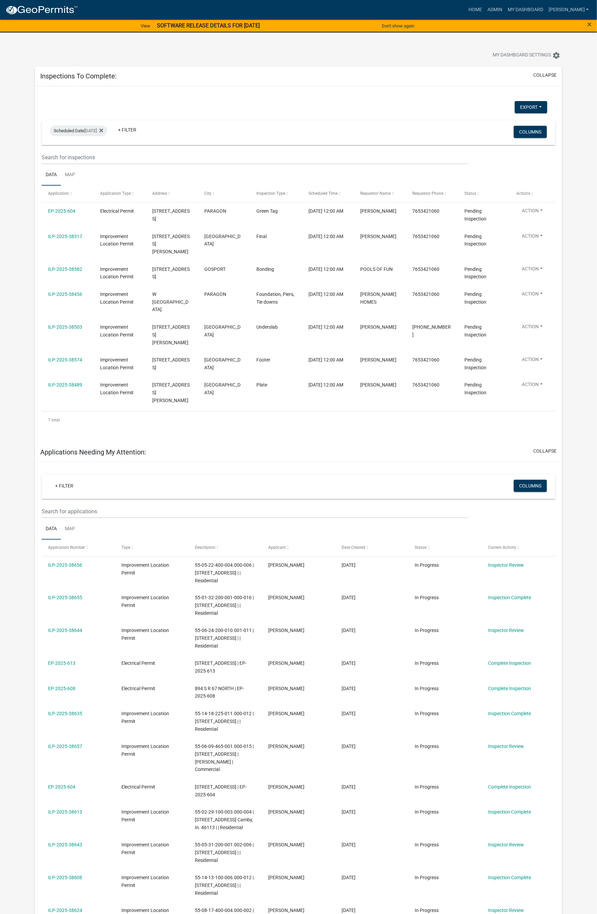
click at [70, 382] on link "ILP-2025-38489" at bounding box center [65, 384] width 34 height 5
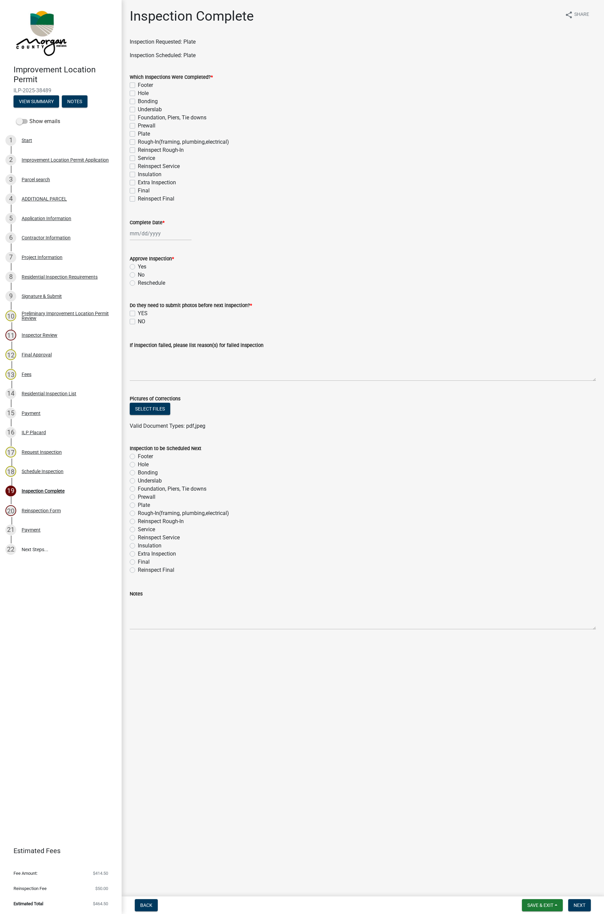
click at [138, 134] on label "Plate" at bounding box center [144, 134] width 12 height 8
click at [138, 134] on input "Plate" at bounding box center [140, 132] width 4 height 4
checkbox input "true"
checkbox input "false"
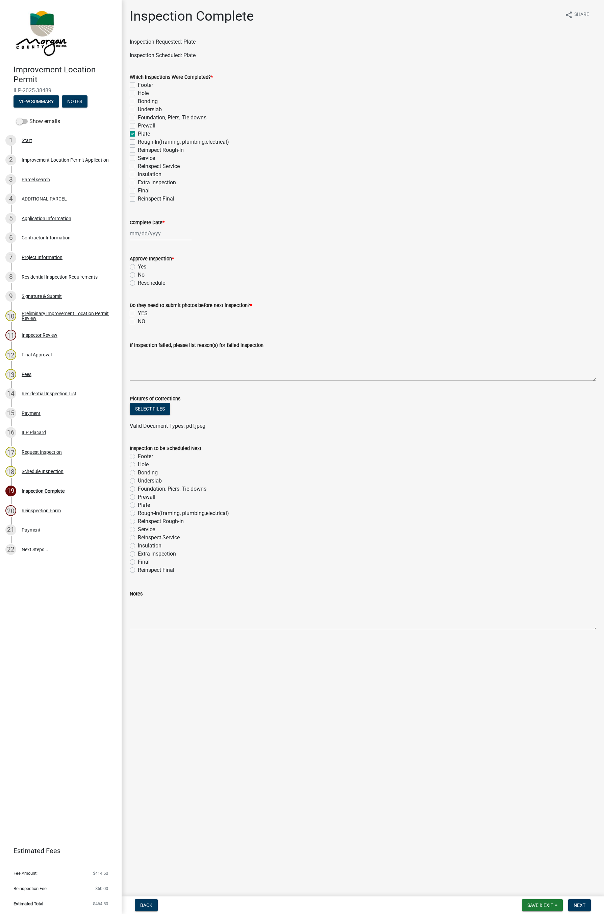
checkbox input "false"
checkbox input "true"
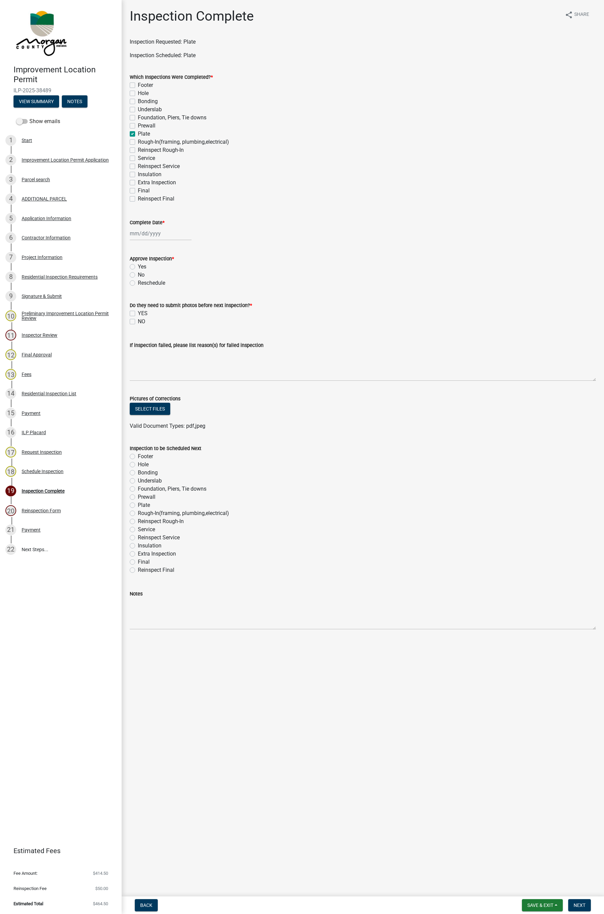
checkbox input "false"
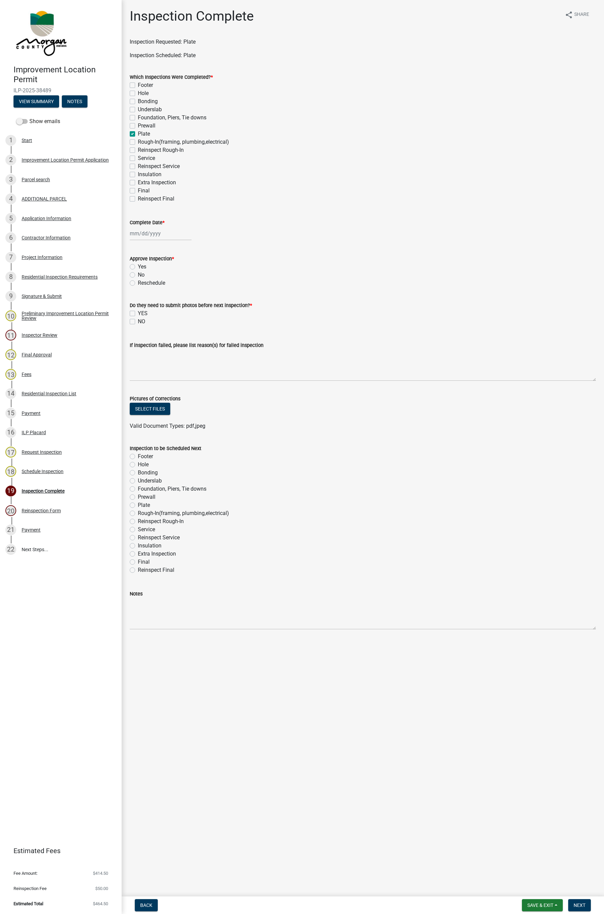
checkbox input "false"
click at [150, 234] on div at bounding box center [161, 233] width 62 height 14
select select "10"
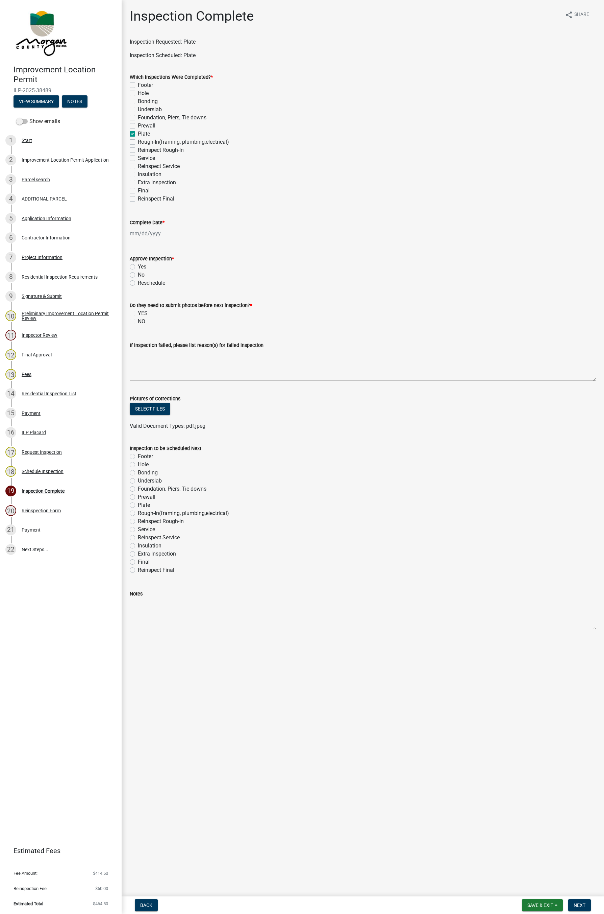
select select "2025"
click at [158, 280] on div "8" at bounding box center [158, 280] width 11 height 11
type input "10/08/2025"
click at [138, 275] on label "No" at bounding box center [141, 275] width 7 height 8
click at [138, 275] on input "No" at bounding box center [140, 273] width 4 height 4
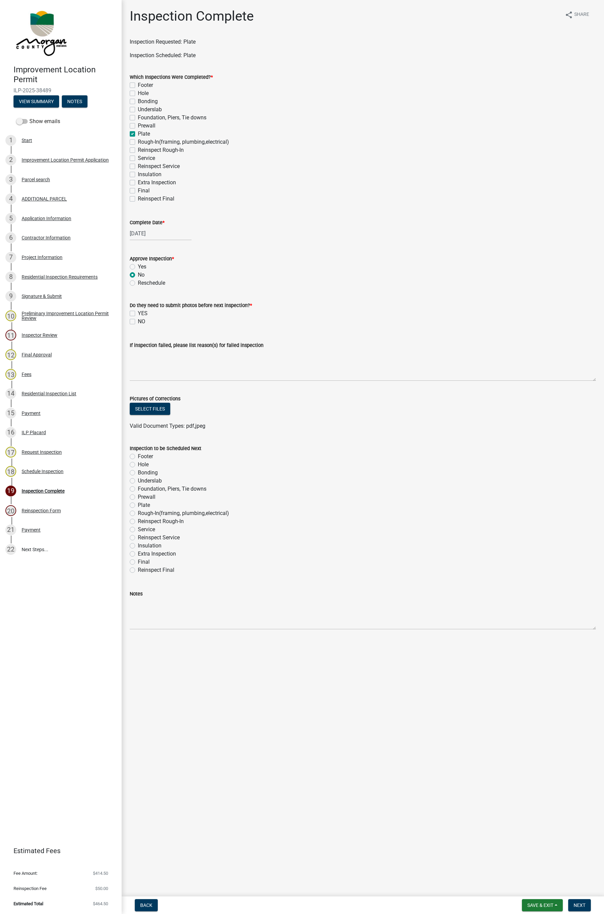
radio input "true"
click at [138, 323] on label "NO" at bounding box center [141, 321] width 7 height 8
click at [138, 322] on input "NO" at bounding box center [140, 319] width 4 height 4
checkbox input "true"
checkbox input "false"
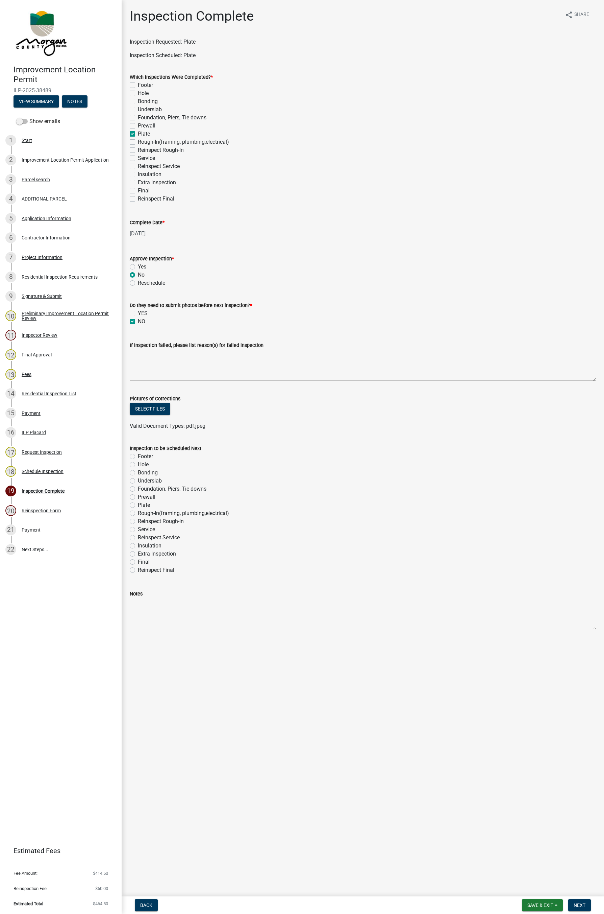
checkbox input "true"
click at [175, 356] on textarea "If inspection failed, please list reason(s) for failed inspection" at bounding box center [363, 365] width 466 height 32
type textarea "The plate is marked at the ends of each board where additional bolts are requir…"
click at [448, 354] on textarea "The plate is marked at the ends of each board where additional bolts are requir…" at bounding box center [363, 365] width 466 height 32
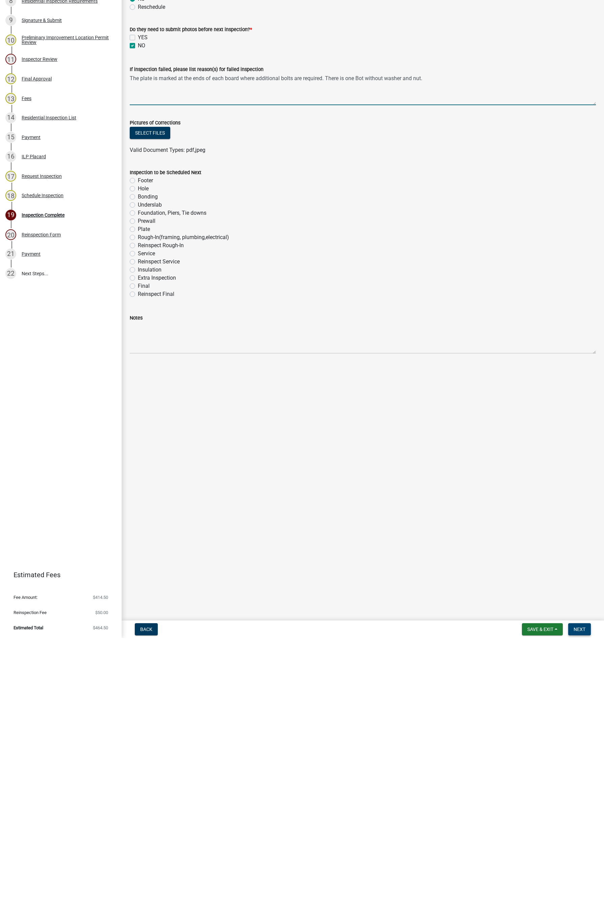
click at [580, 905] on span "Next" at bounding box center [580, 904] width 12 height 5
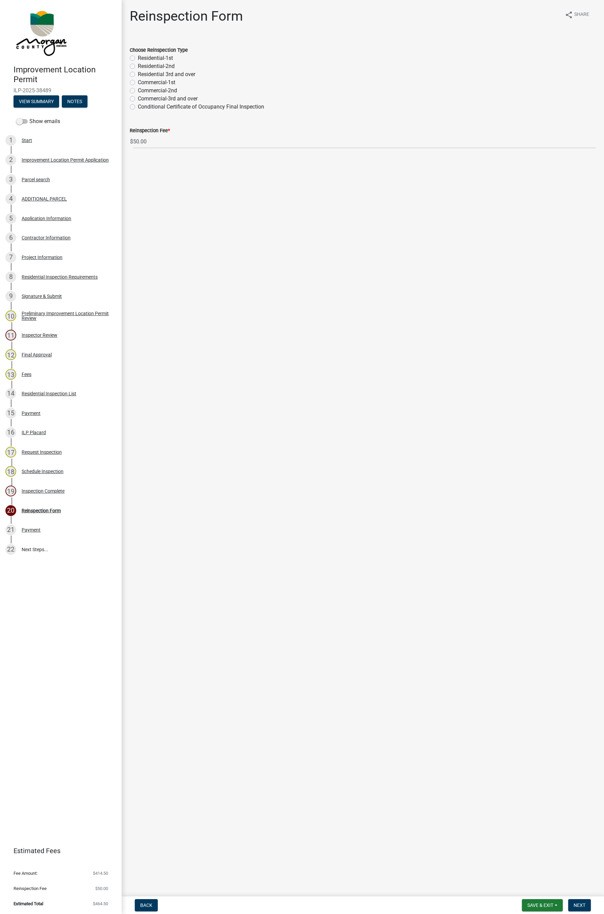
click at [138, 66] on label "Residential-2nd" at bounding box center [156, 66] width 37 height 8
click at [138, 66] on input "Residential-2nd" at bounding box center [140, 64] width 4 height 4
radio input "true"
click at [579, 903] on span "Next" at bounding box center [580, 904] width 12 height 5
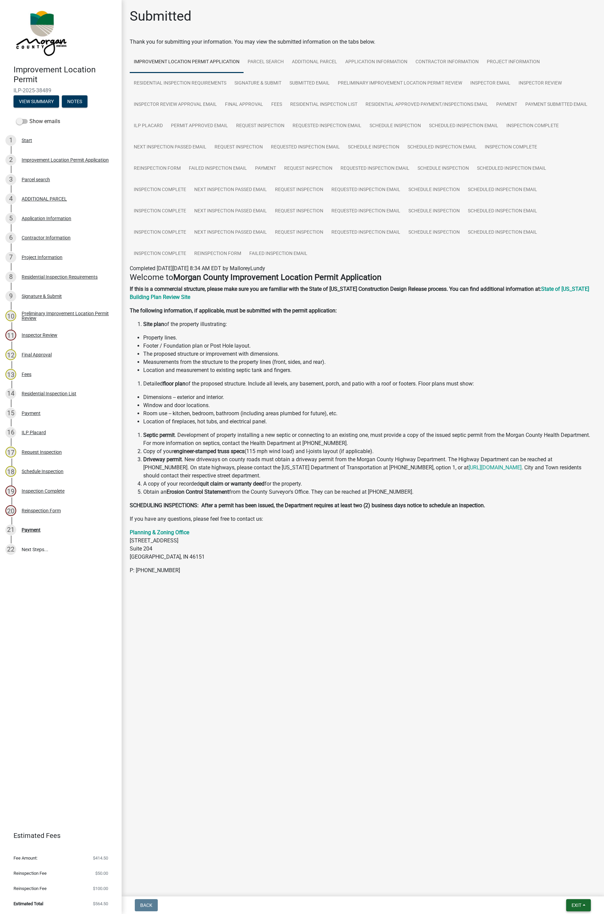
click at [575, 908] on button "Exit" at bounding box center [579, 905] width 25 height 12
click at [556, 885] on button "Save & Exit" at bounding box center [564, 888] width 54 height 16
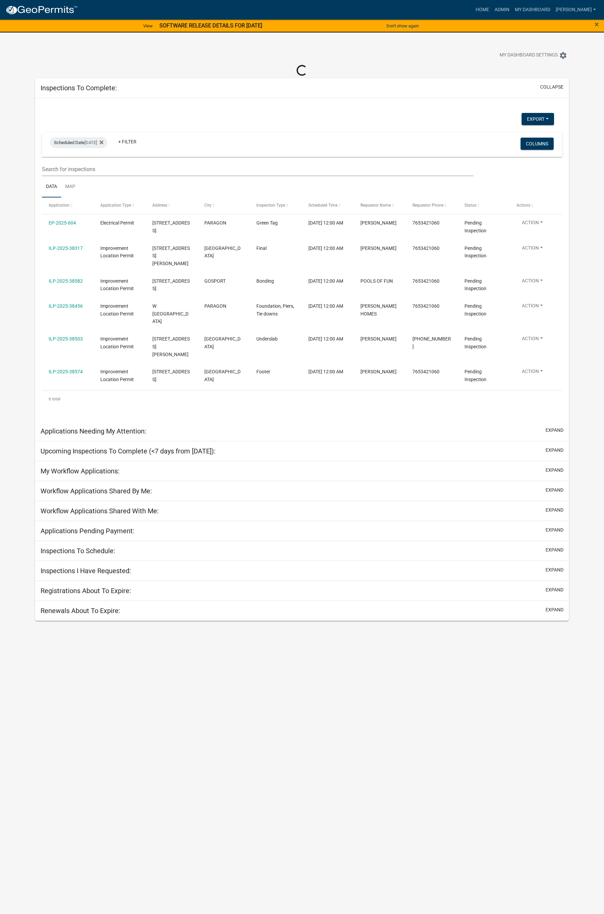
select select "1: 25"
